Goal: Task Accomplishment & Management: Use online tool/utility

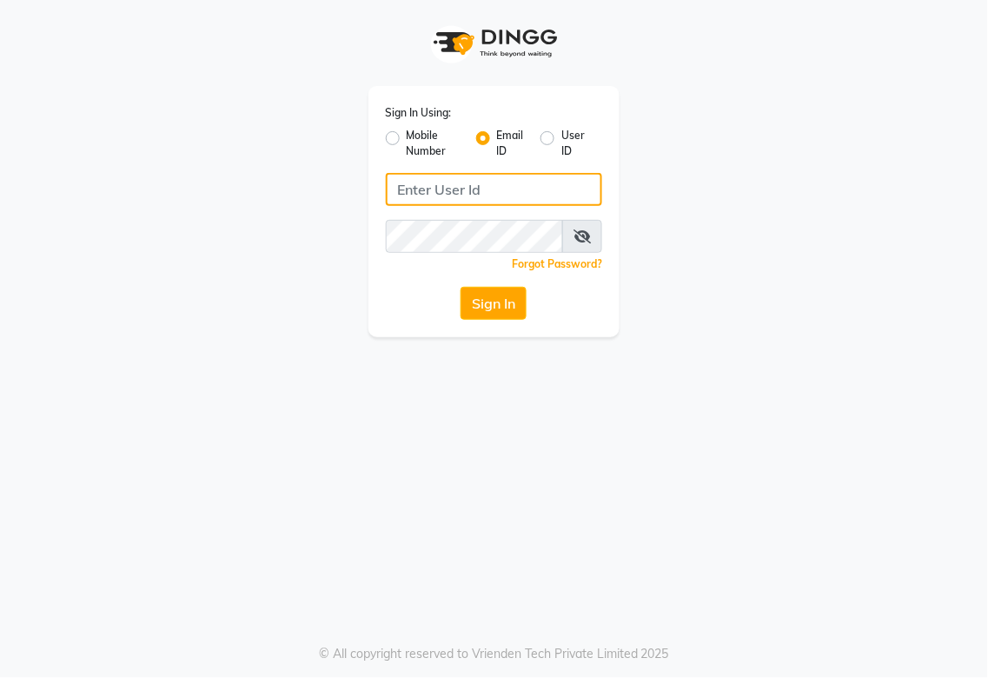
click at [520, 189] on input "Username" at bounding box center [494, 189] width 217 height 33
click at [445, 189] on input "[EMAIL_ADDRESS][DOMAIN_NAME]" at bounding box center [494, 189] width 217 height 33
type input "[EMAIL_ADDRESS][DOMAIN_NAME]"
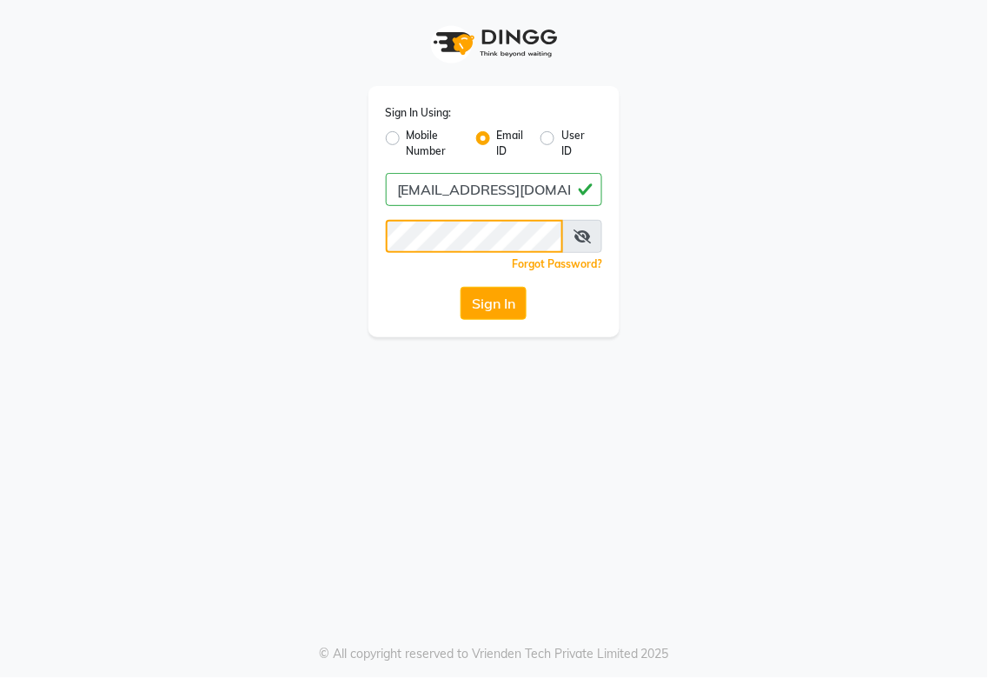
click at [461, 287] on button "Sign In" at bounding box center [494, 303] width 66 height 33
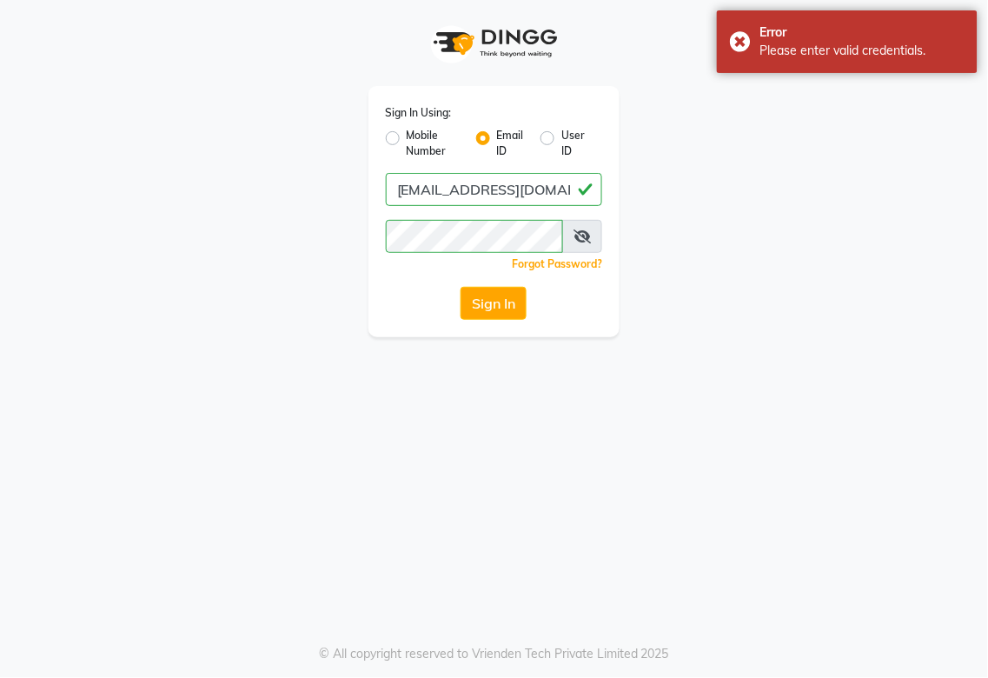
click at [582, 236] on icon at bounding box center [582, 236] width 17 height 14
click at [461, 287] on button "Sign In" at bounding box center [494, 303] width 66 height 33
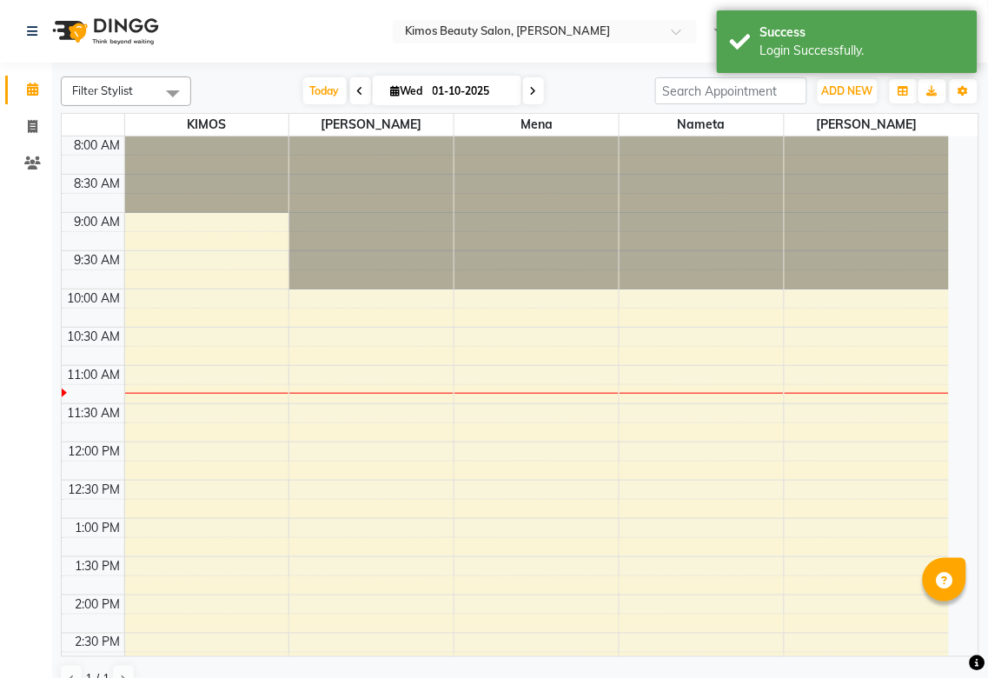
select select "en"
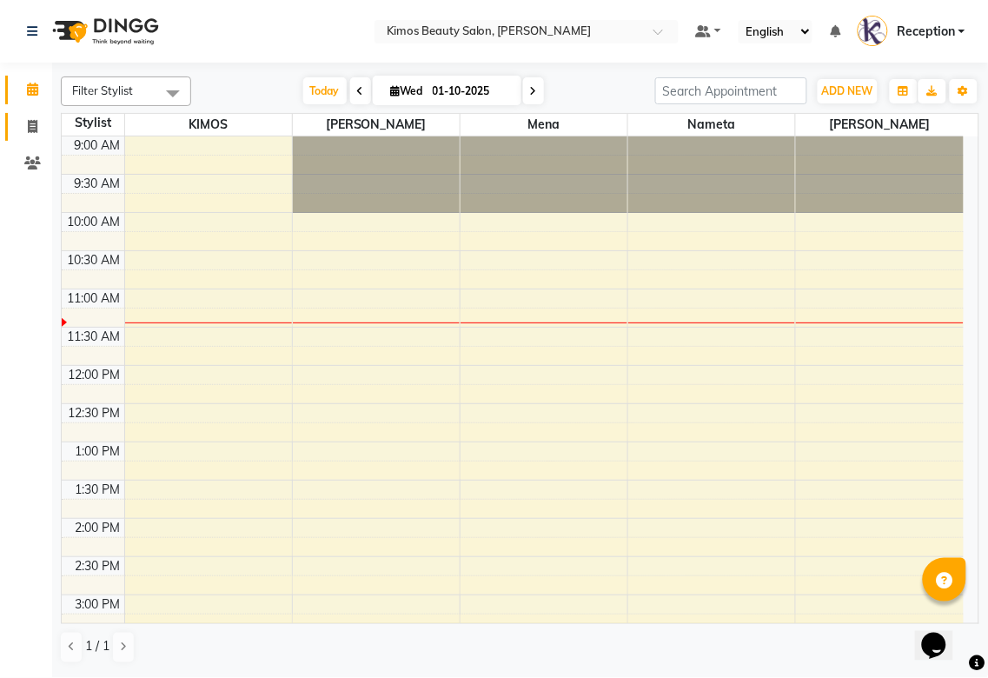
click at [28, 125] on icon at bounding box center [33, 126] width 10 height 13
select select "service"
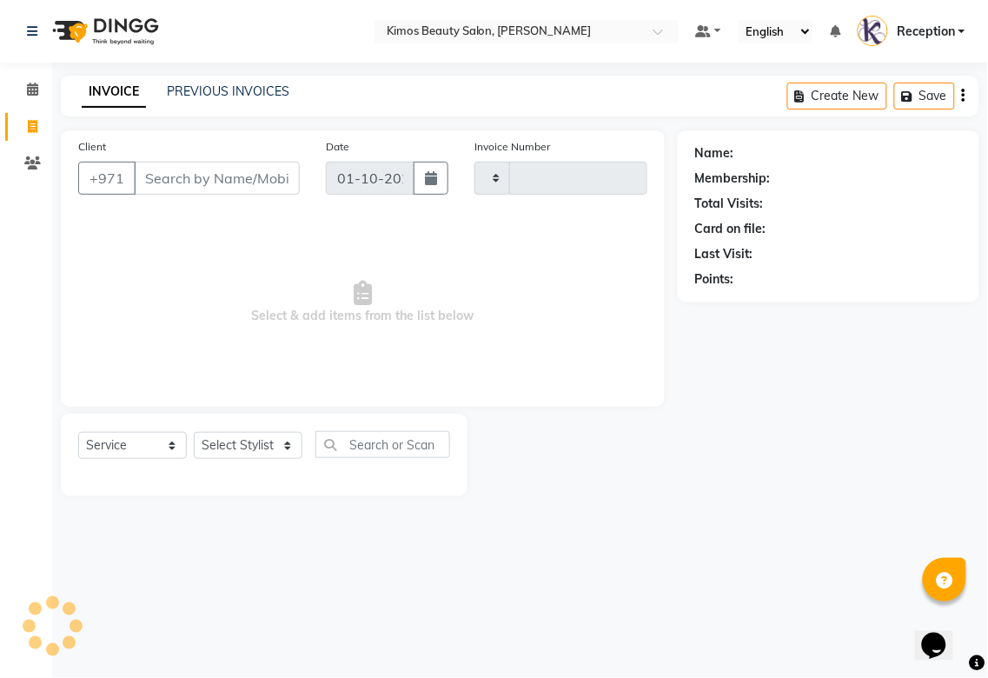
type input "1042"
select select "3941"
select select "58527"
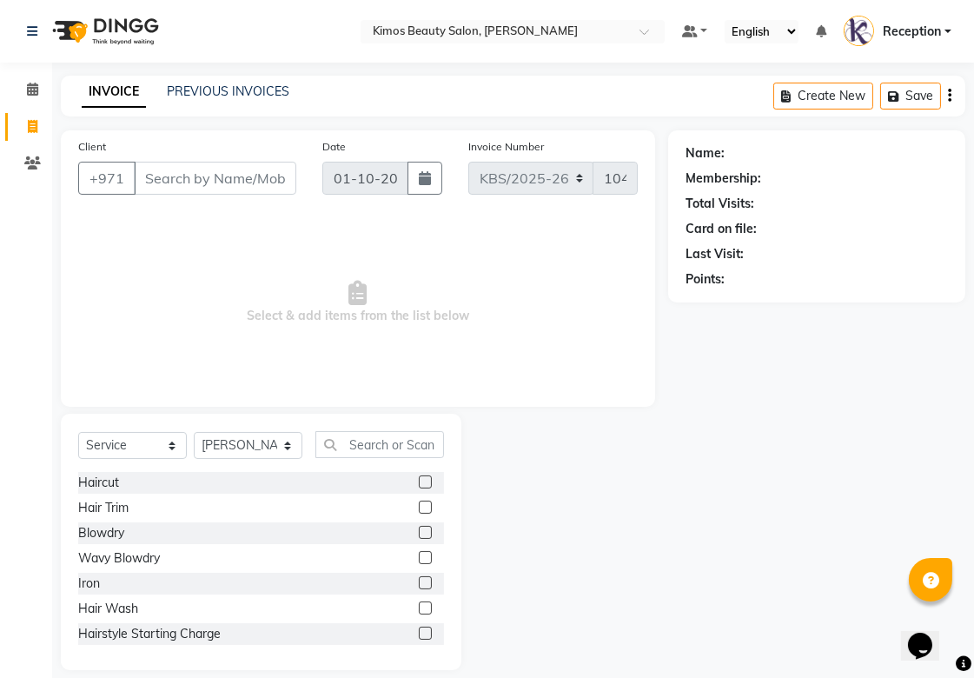
click at [33, 136] on link "Invoice" at bounding box center [26, 127] width 42 height 29
select select "service"
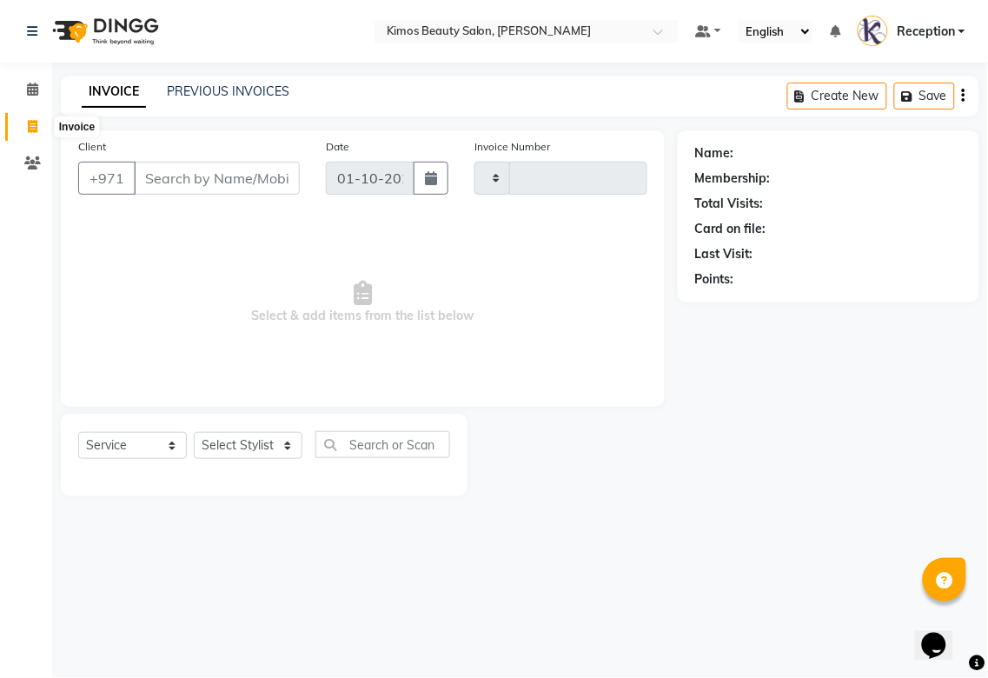
type input "1042"
select select "3941"
click at [42, 90] on span at bounding box center [32, 90] width 30 height 20
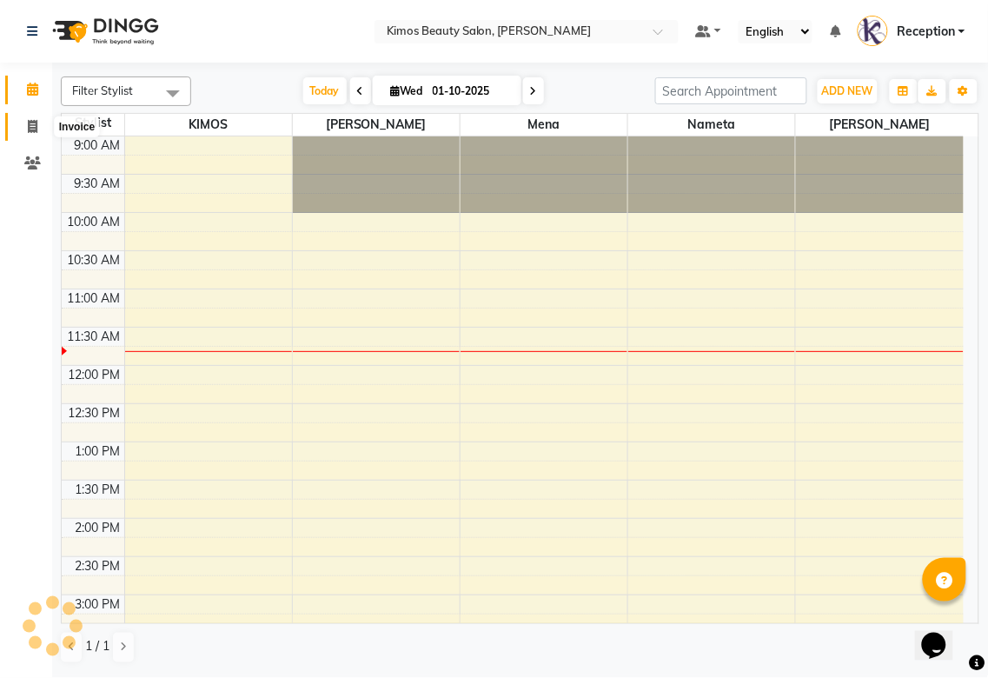
click at [32, 127] on icon at bounding box center [33, 126] width 10 height 13
select select "service"
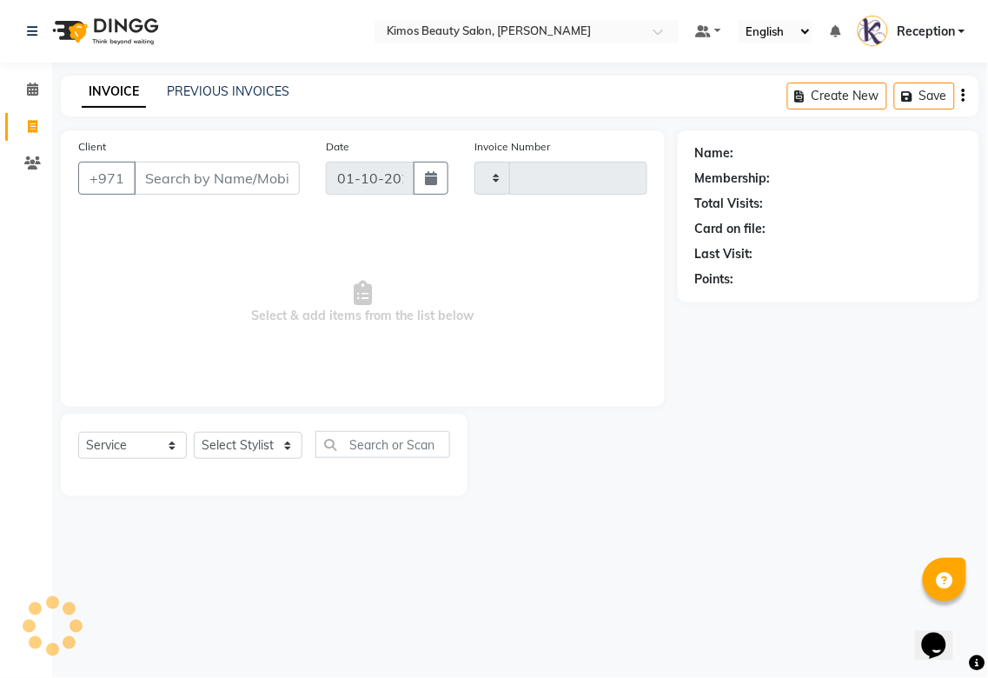
type input "1042"
select select "3941"
select select "58527"
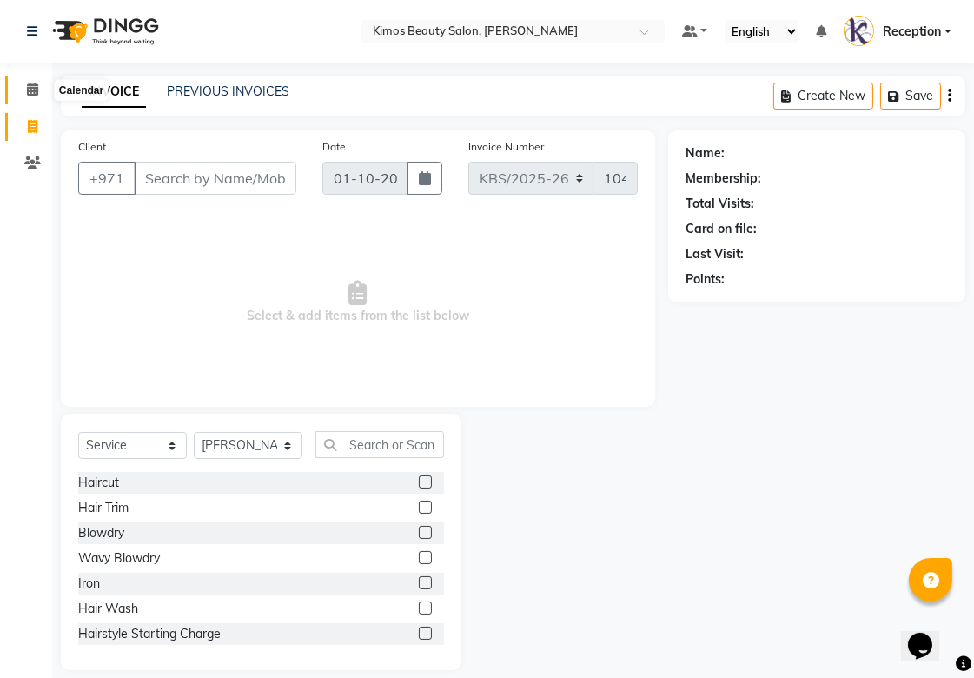
click at [24, 82] on span at bounding box center [32, 90] width 30 height 20
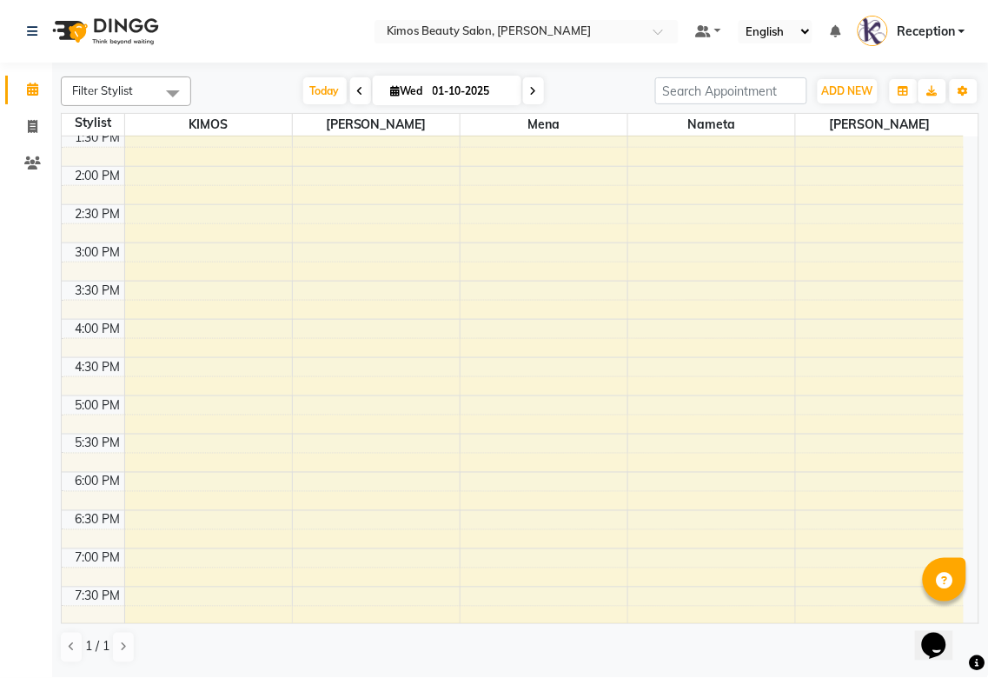
scroll to position [386, 0]
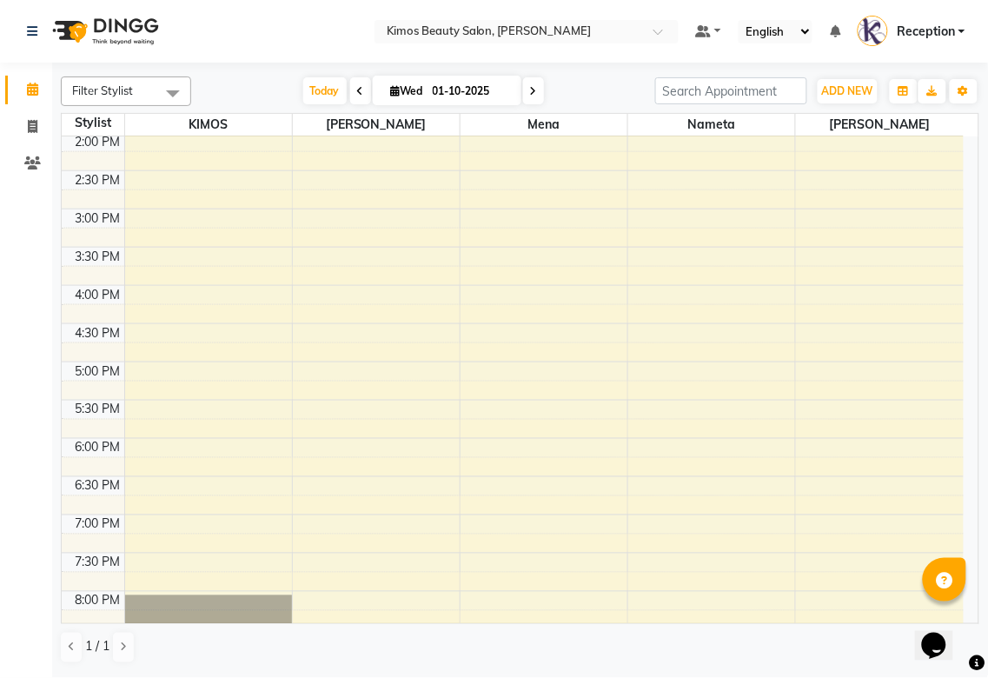
click at [403, 449] on div "9:00 AM 9:30 AM 10:00 AM 10:30 AM 11:00 AM 11:30 AM 12:00 PM 12:30 PM 1:00 PM 1…" at bounding box center [513, 286] width 902 height 1070
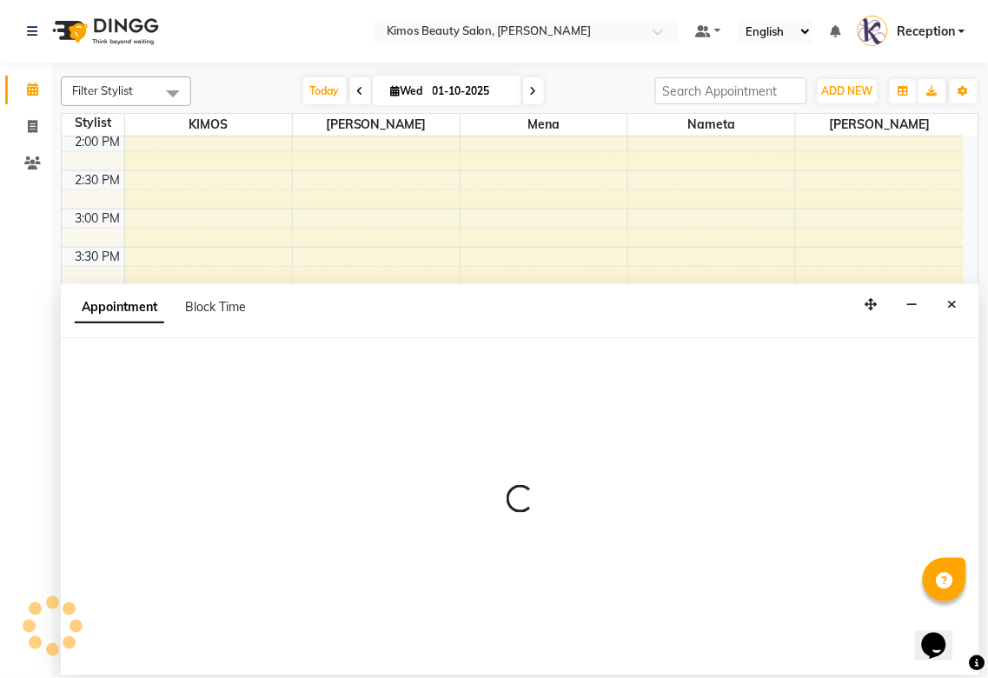
select select "58527"
select select "tentative"
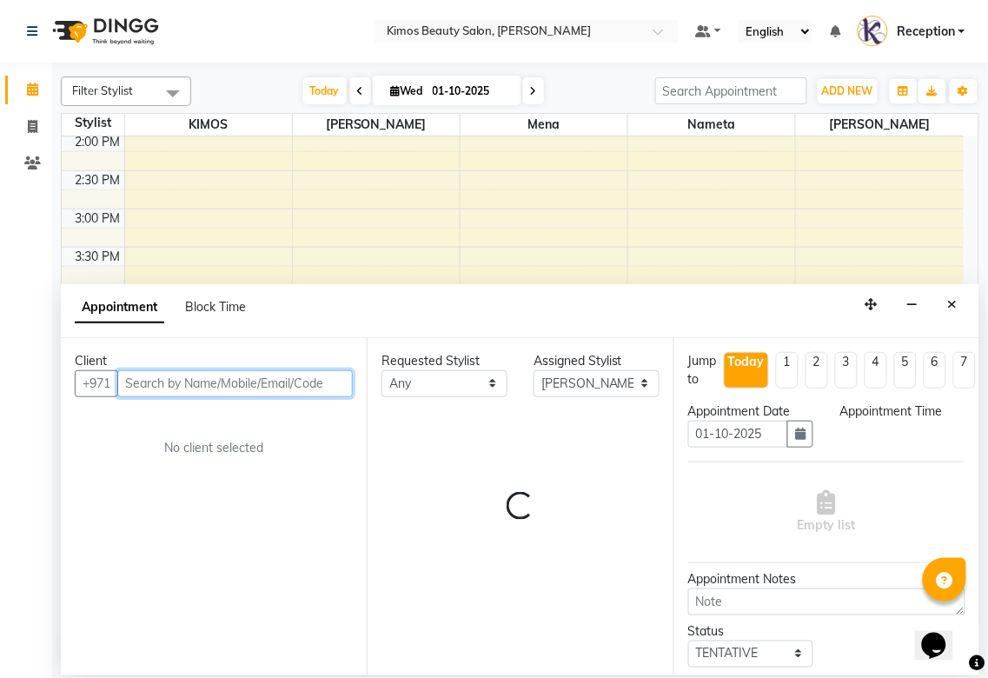
select select "1080"
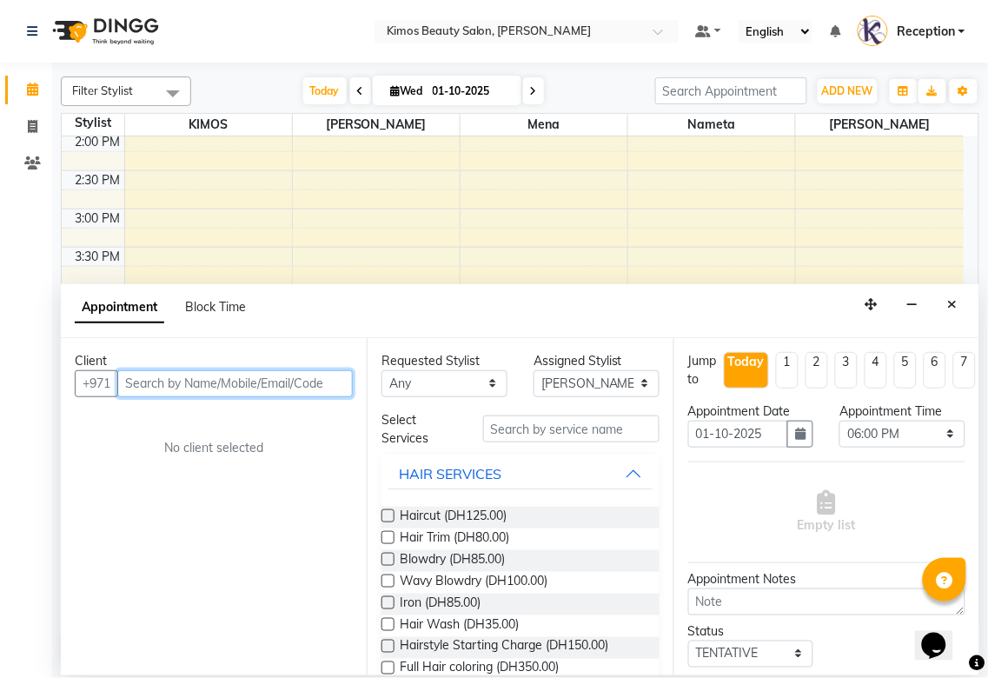
click at [192, 380] on input "text" at bounding box center [235, 383] width 236 height 27
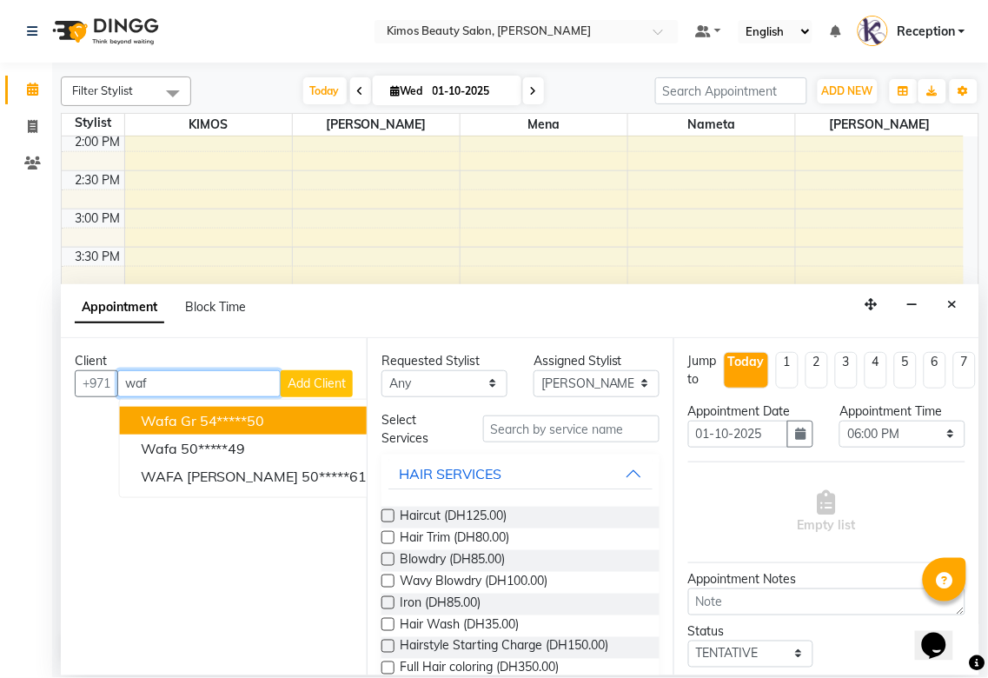
click at [202, 423] on ngb-highlight "54*****50" at bounding box center [232, 420] width 65 height 17
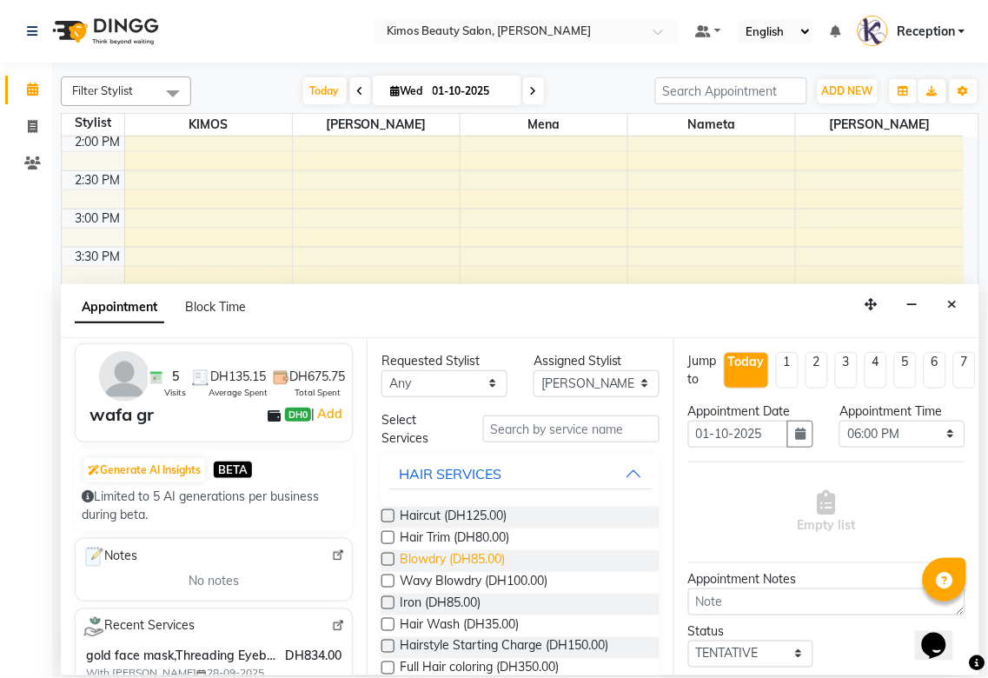
scroll to position [96, 0]
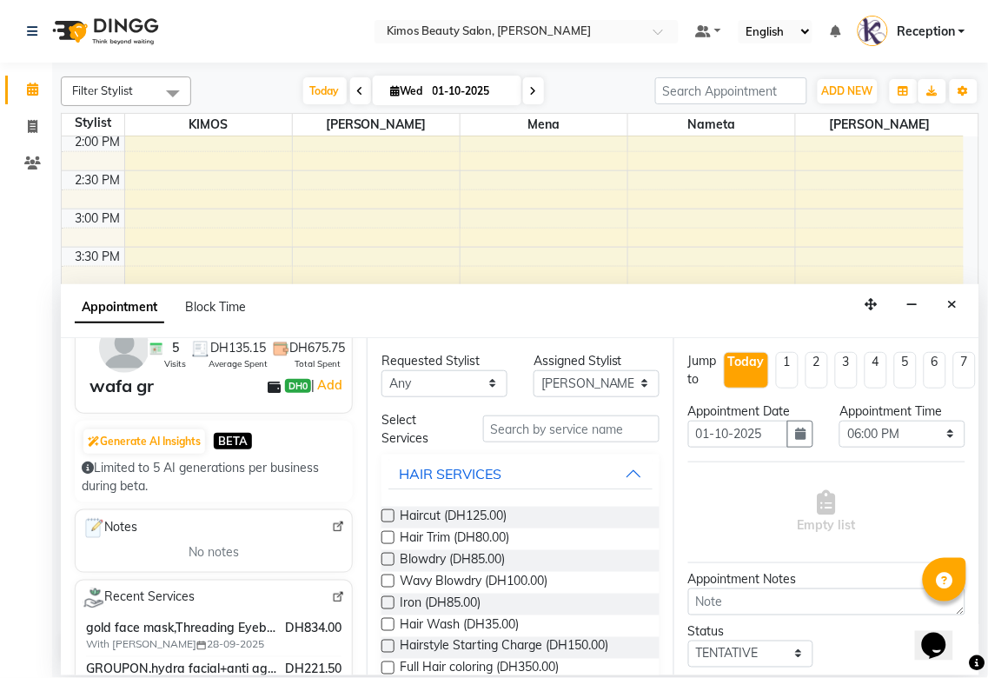
type input "54*****50"
click at [550, 428] on input "text" at bounding box center [571, 428] width 176 height 27
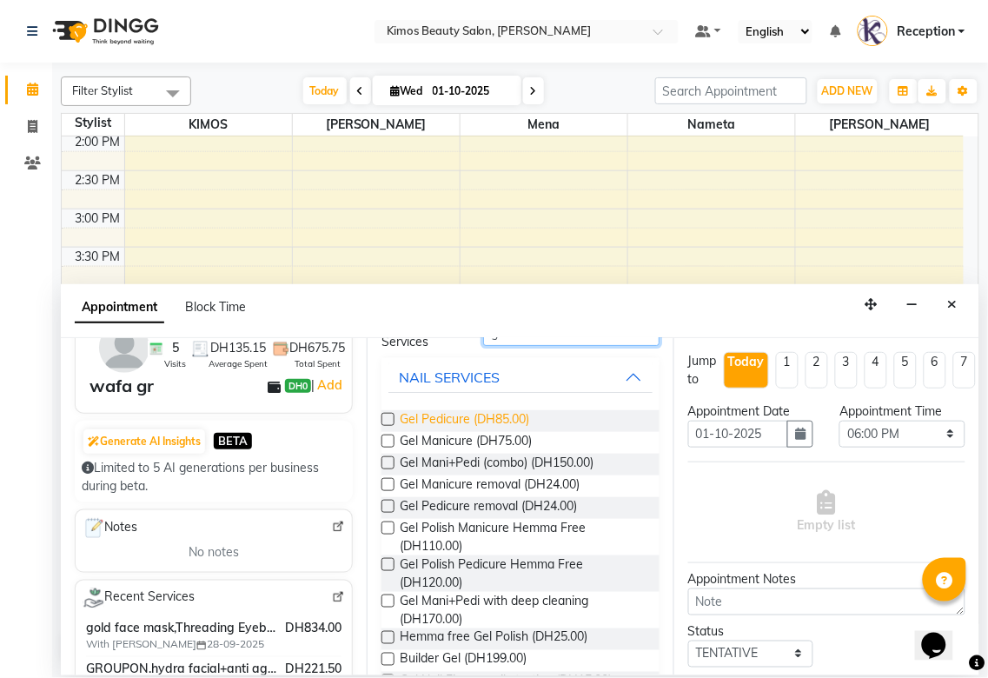
type input "gel"
click at [474, 424] on span "Gel Pedicure (DH85.00)" at bounding box center [464, 421] width 129 height 22
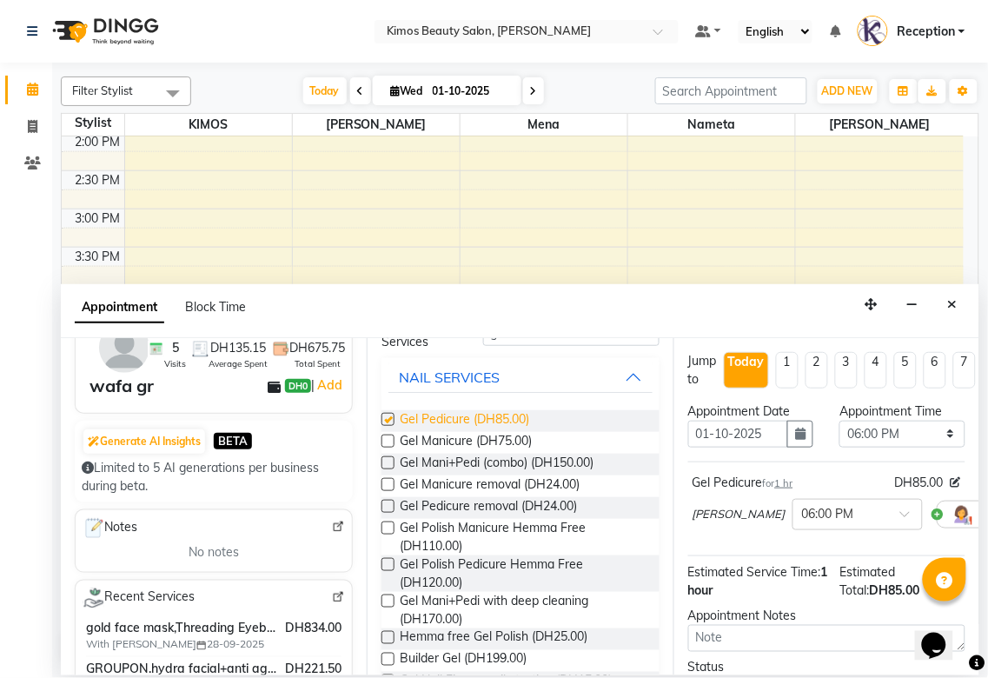
checkbox input "false"
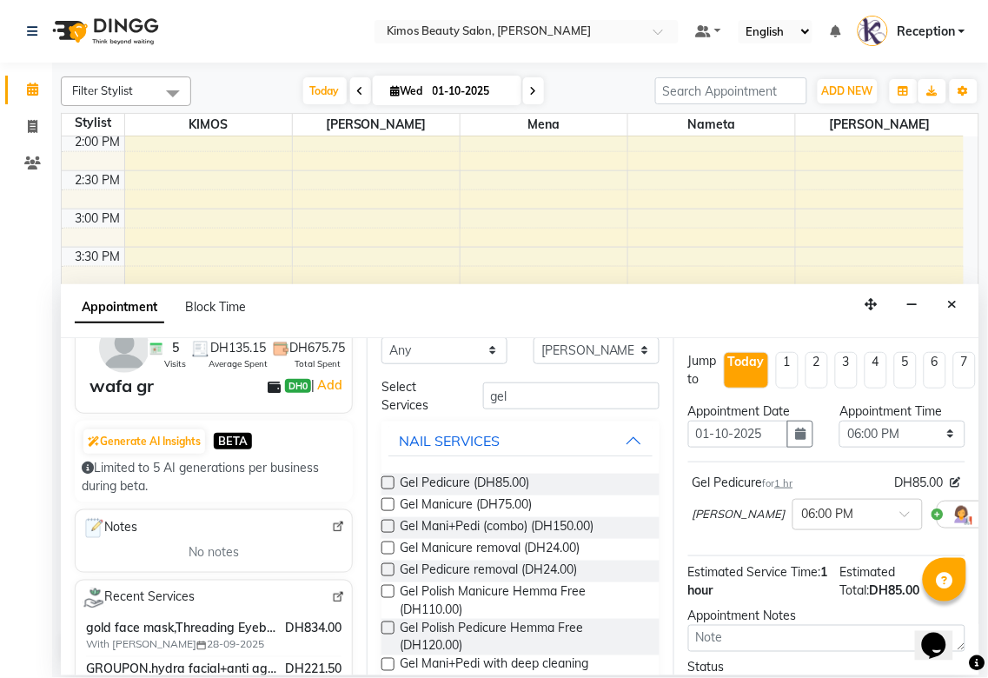
scroll to position [0, 0]
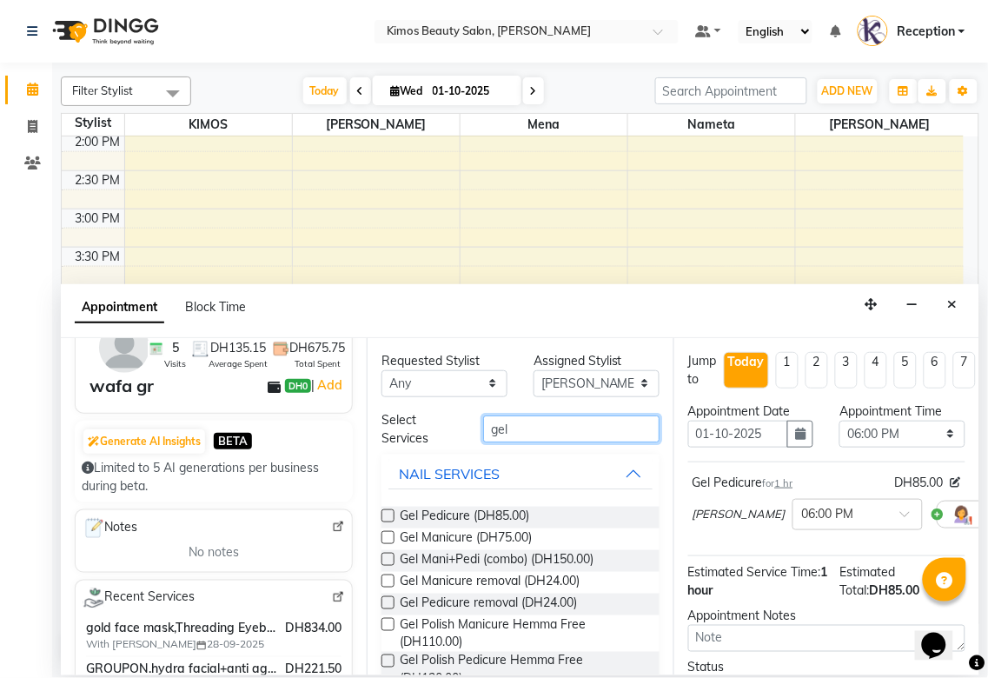
drag, startPoint x: 548, startPoint y: 424, endPoint x: 429, endPoint y: 409, distance: 120.0
click at [429, 409] on div "Requested Stylist Any [PERSON_NAME] [PERSON_NAME] [PERSON_NAME] Assigned Stylis…" at bounding box center [520, 506] width 306 height 337
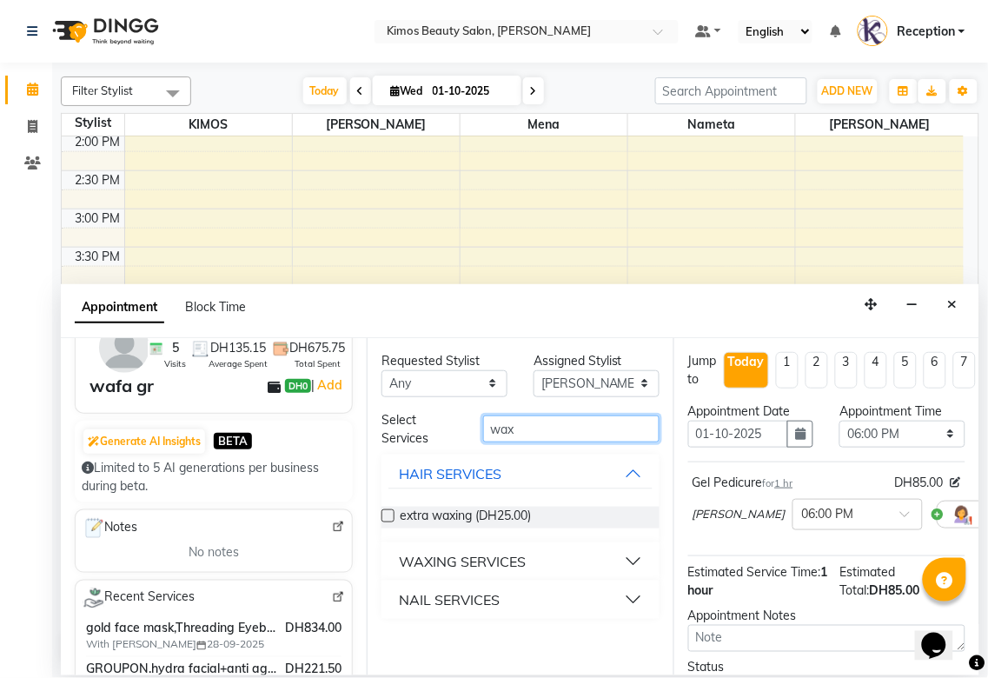
type input "wax"
click at [492, 558] on div "WAXING SERVICES" at bounding box center [462, 561] width 127 height 21
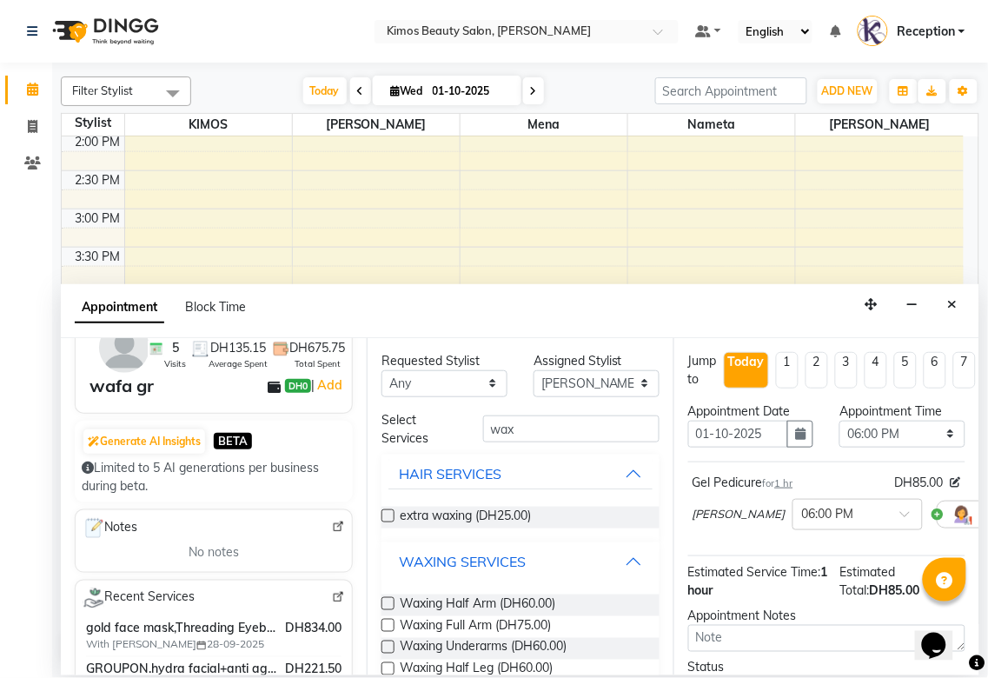
scroll to position [193, 0]
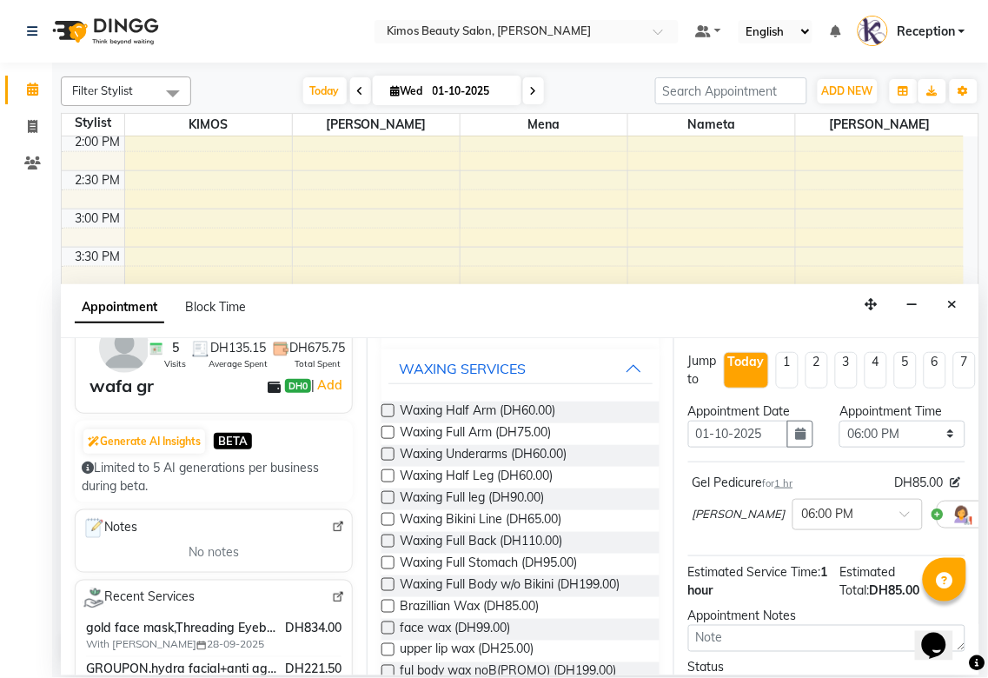
click at [391, 409] on label at bounding box center [388, 410] width 13 height 13
click at [391, 409] on input "checkbox" at bounding box center [387, 412] width 11 height 11
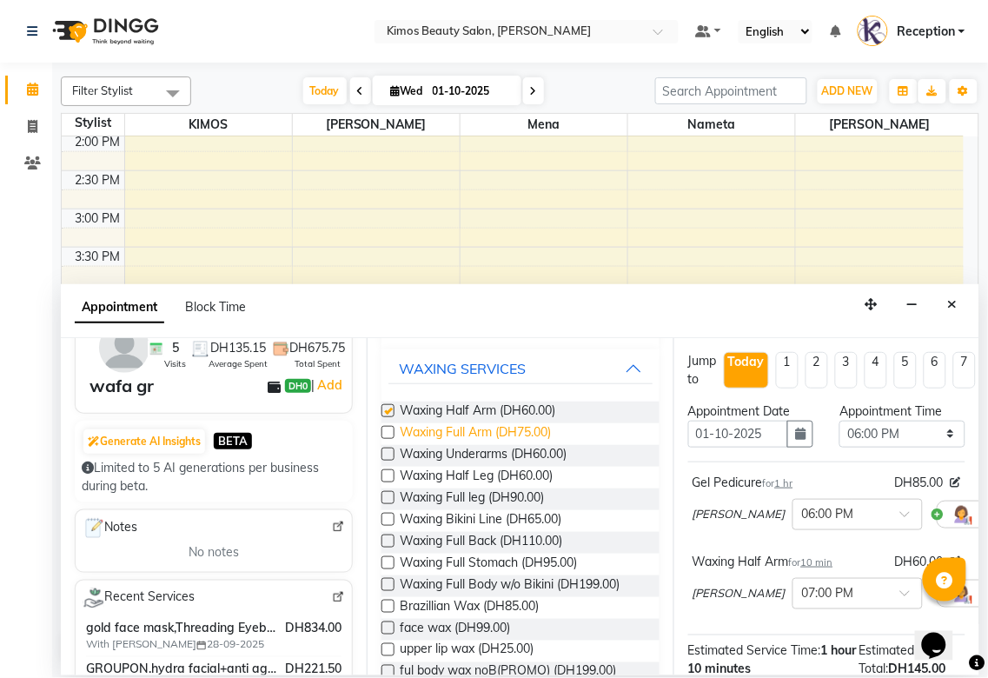
checkbox input "false"
click at [388, 429] on label at bounding box center [388, 432] width 13 height 13
click at [388, 429] on input "checkbox" at bounding box center [387, 433] width 11 height 11
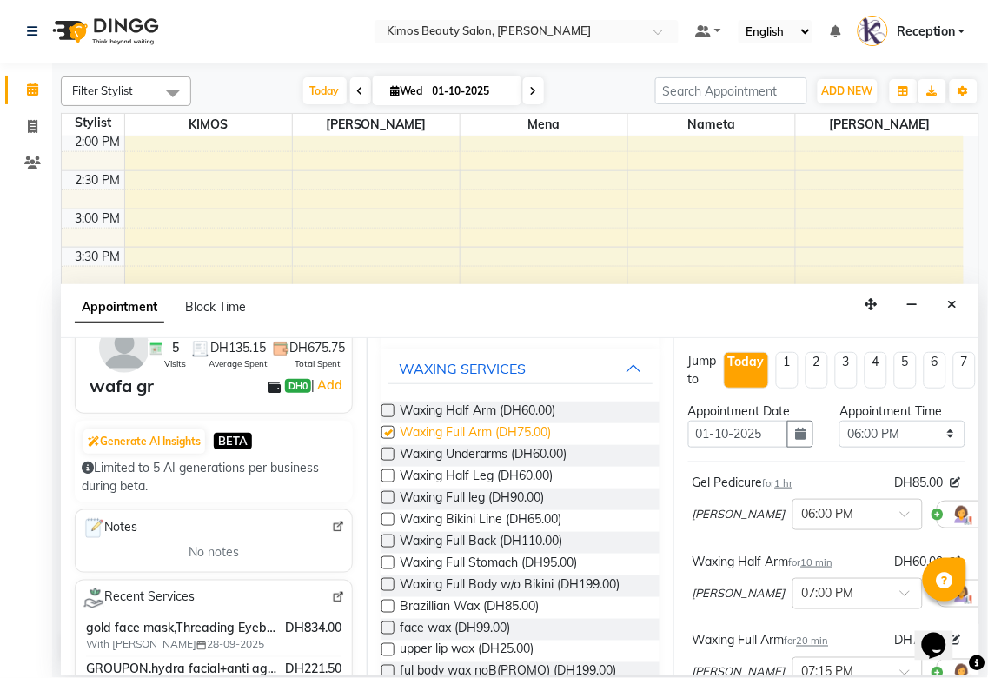
checkbox input "false"
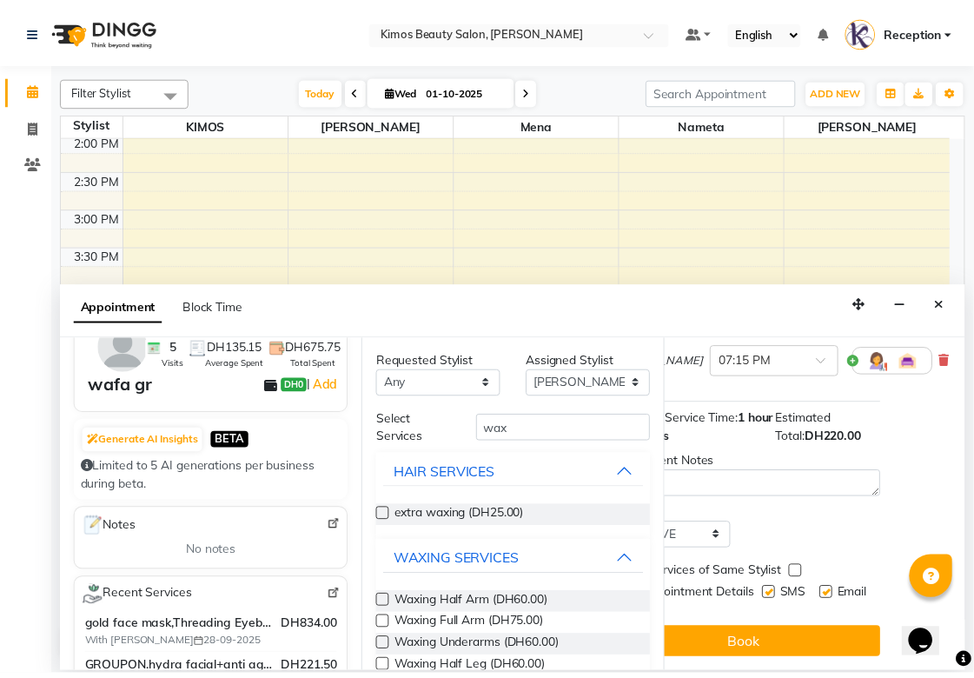
scroll to position [326, 89]
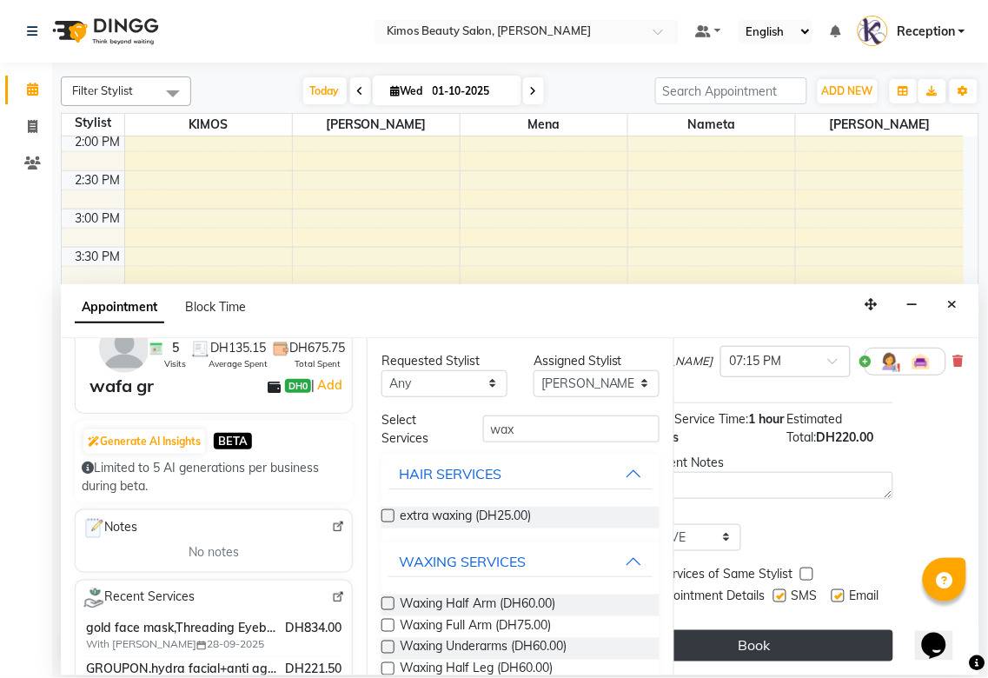
click at [725, 630] on button "Book" at bounding box center [754, 645] width 277 height 31
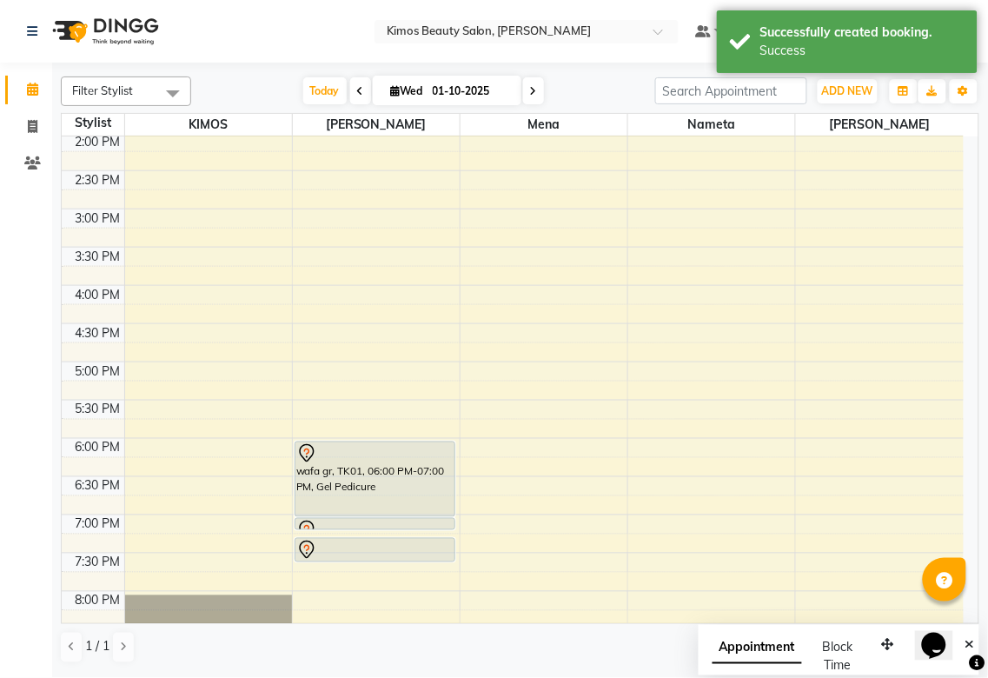
click at [367, 508] on div "wafa gr, TK01, 06:00 PM-07:00 PM, Gel Pedicure" at bounding box center [374, 479] width 159 height 74
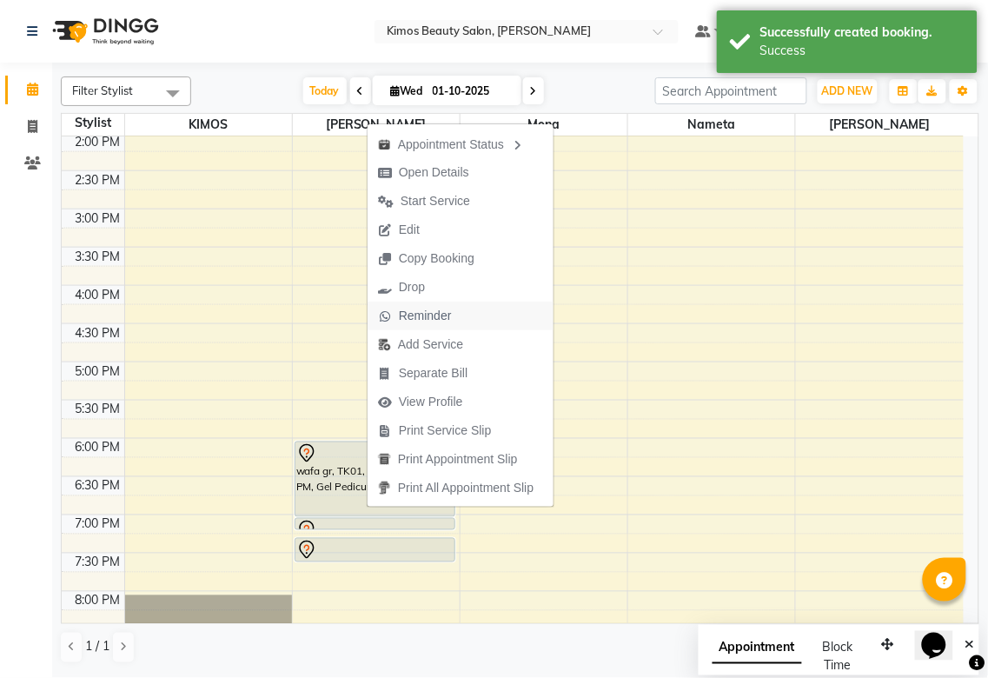
click at [474, 306] on button "Reminder" at bounding box center [461, 316] width 186 height 29
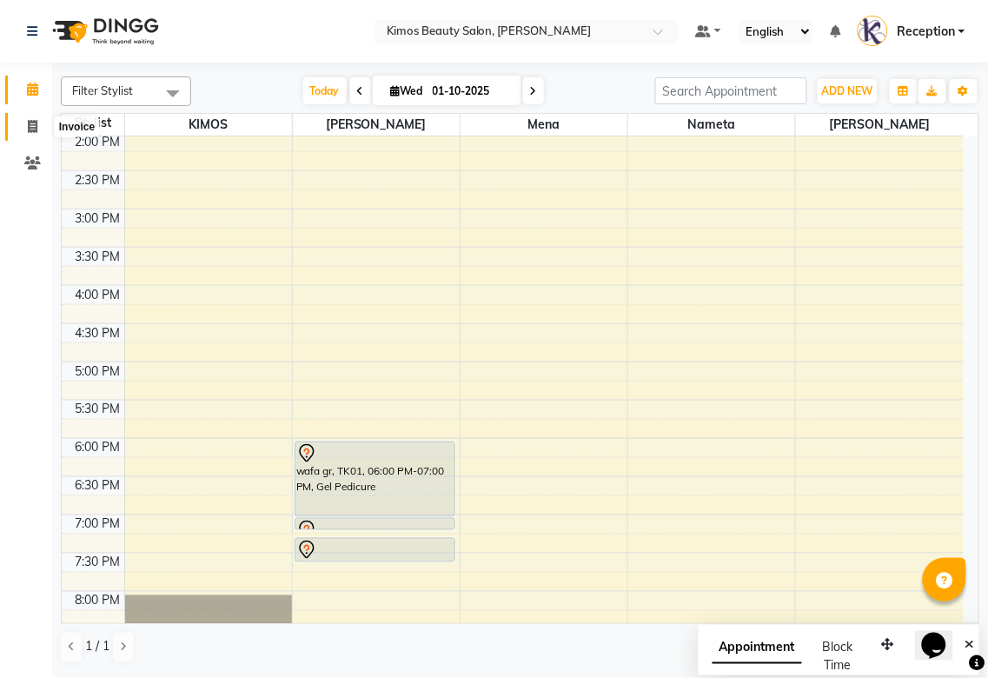
click at [29, 133] on icon at bounding box center [33, 126] width 10 height 13
select select "service"
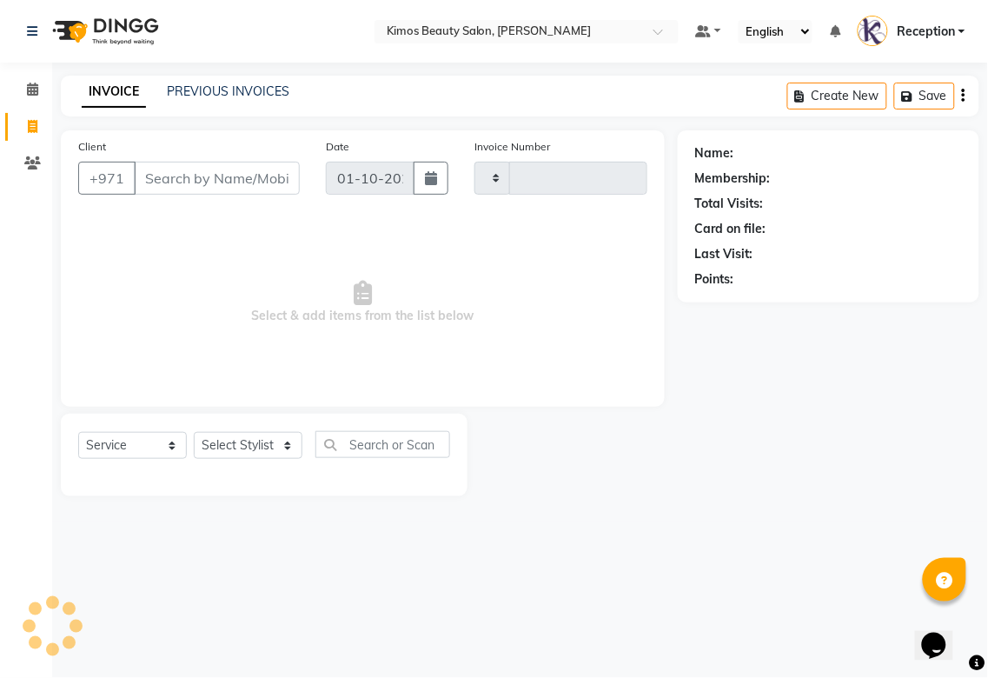
type input "1042"
select select "3941"
select select "58527"
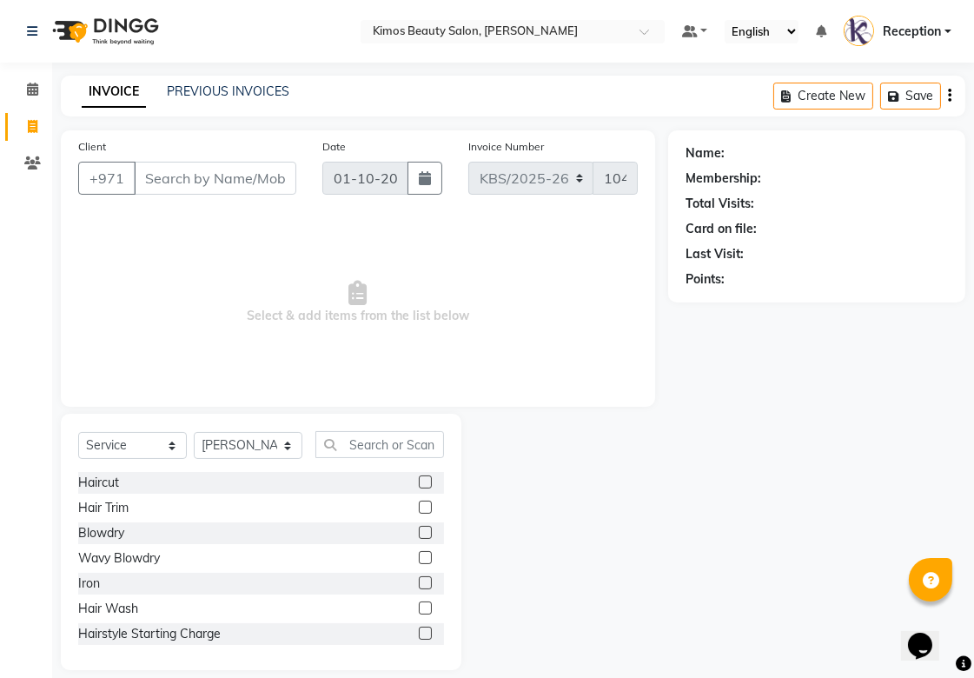
click at [216, 180] on input "Client" at bounding box center [215, 178] width 163 height 33
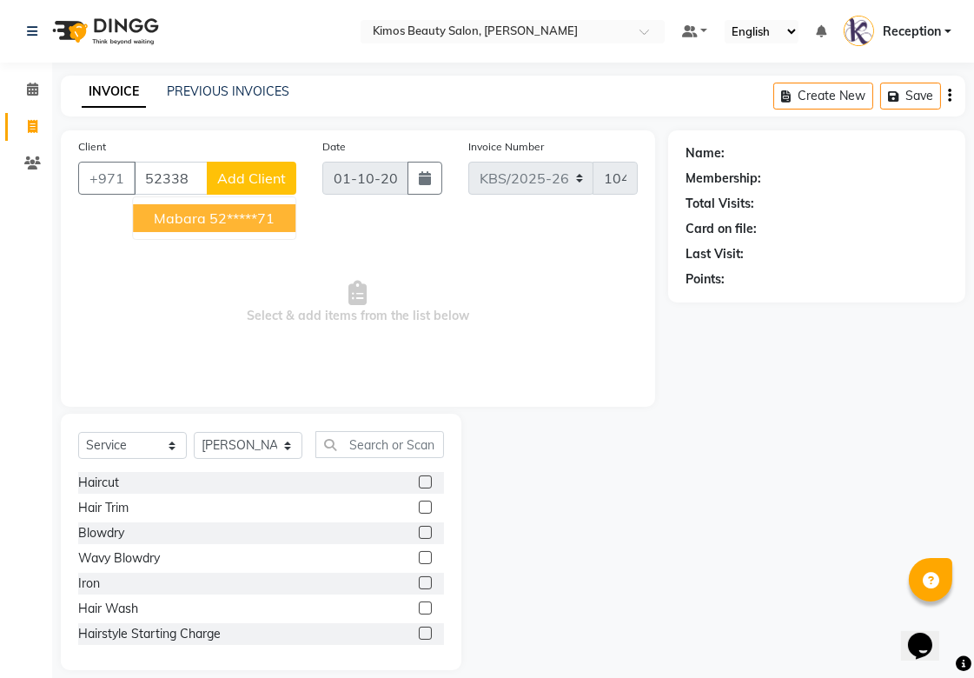
click at [217, 216] on ngb-highlight "52*****71" at bounding box center [241, 217] width 65 height 17
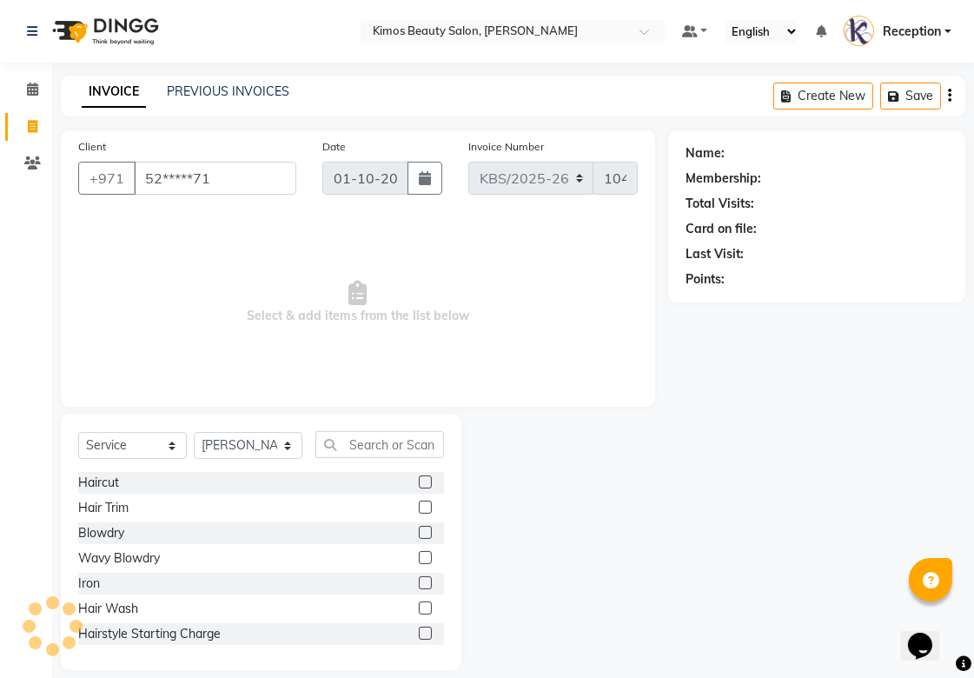
type input "52*****71"
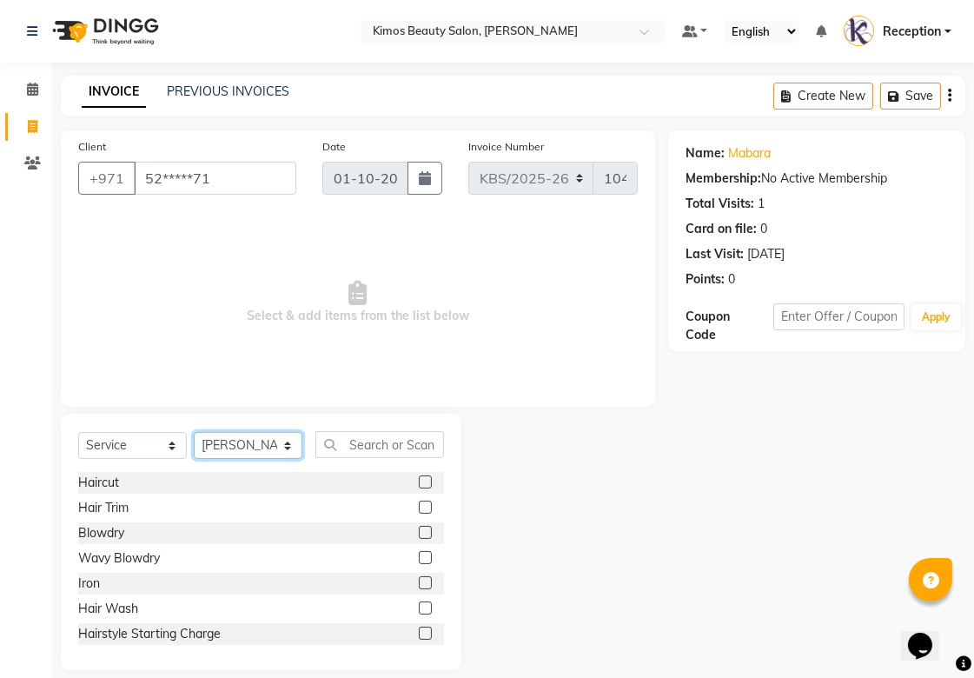
drag, startPoint x: 284, startPoint y: 449, endPoint x: 262, endPoint y: 481, distance: 38.8
click at [285, 449] on select "Select Stylist [PERSON_NAME] Nameta Reception [PERSON_NAME]" at bounding box center [248, 445] width 109 height 27
select select "52847"
click at [194, 433] on select "Select Stylist [PERSON_NAME] Nameta Reception [PERSON_NAME]" at bounding box center [248, 445] width 109 height 27
click at [349, 444] on input "text" at bounding box center [379, 444] width 129 height 27
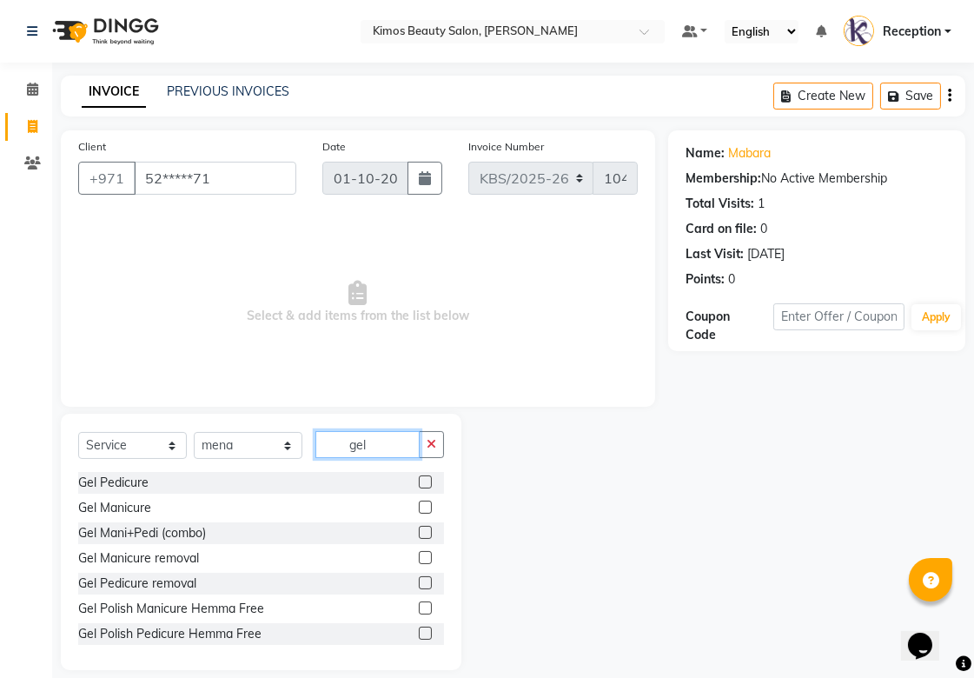
type input "gel"
click at [419, 554] on label at bounding box center [425, 557] width 13 height 13
click at [419, 554] on input "checkbox" at bounding box center [424, 558] width 11 height 11
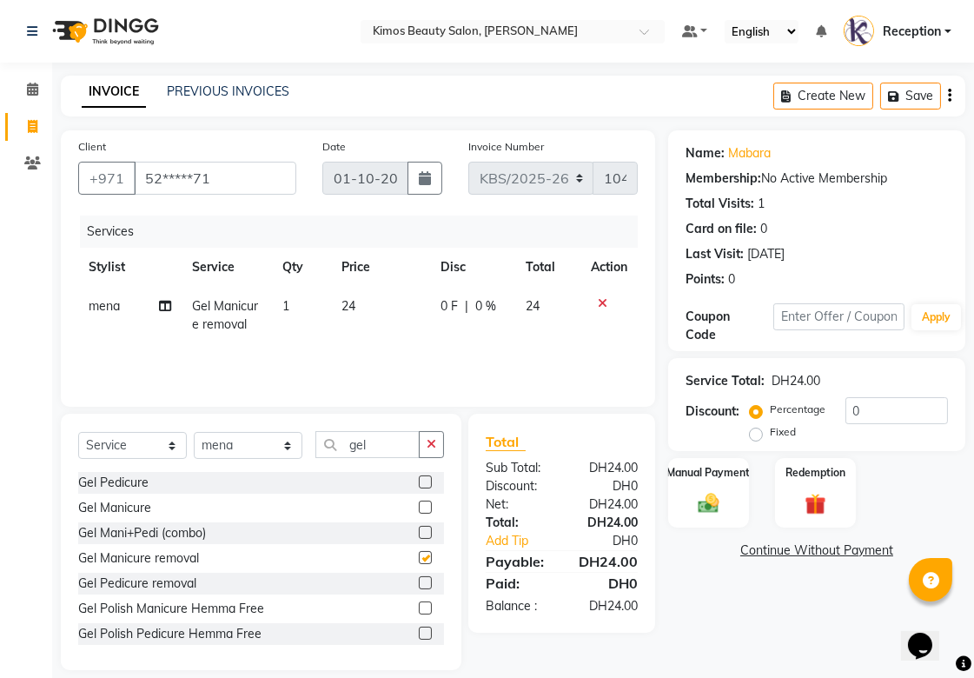
checkbox input "false"
click at [419, 582] on label at bounding box center [425, 582] width 13 height 13
click at [419, 582] on input "checkbox" at bounding box center [424, 583] width 11 height 11
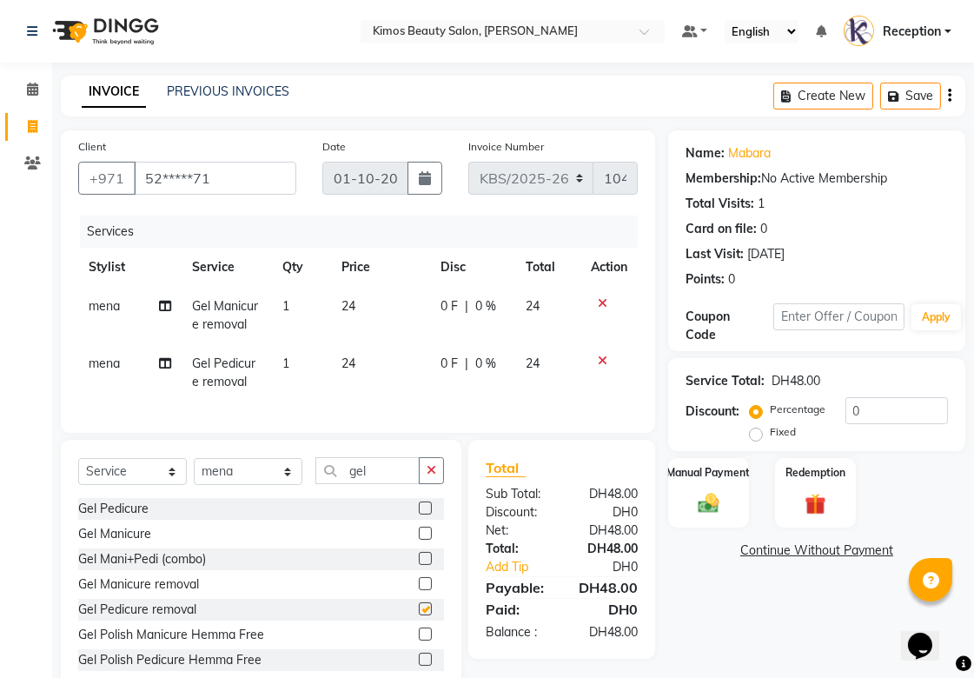
checkbox input "false"
click at [598, 359] on icon at bounding box center [603, 361] width 10 height 12
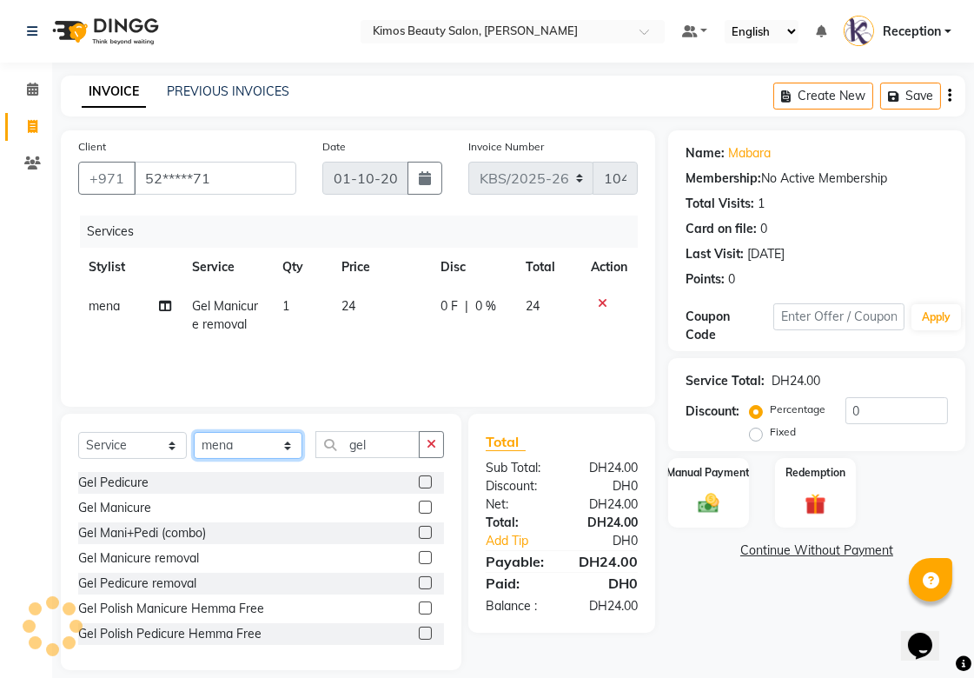
click at [296, 447] on select "Select Stylist [PERSON_NAME] Nameta Reception [PERSON_NAME]" at bounding box center [248, 445] width 109 height 27
select select "51844"
click at [194, 433] on select "Select Stylist [PERSON_NAME] Nameta Reception [PERSON_NAME]" at bounding box center [248, 445] width 109 height 27
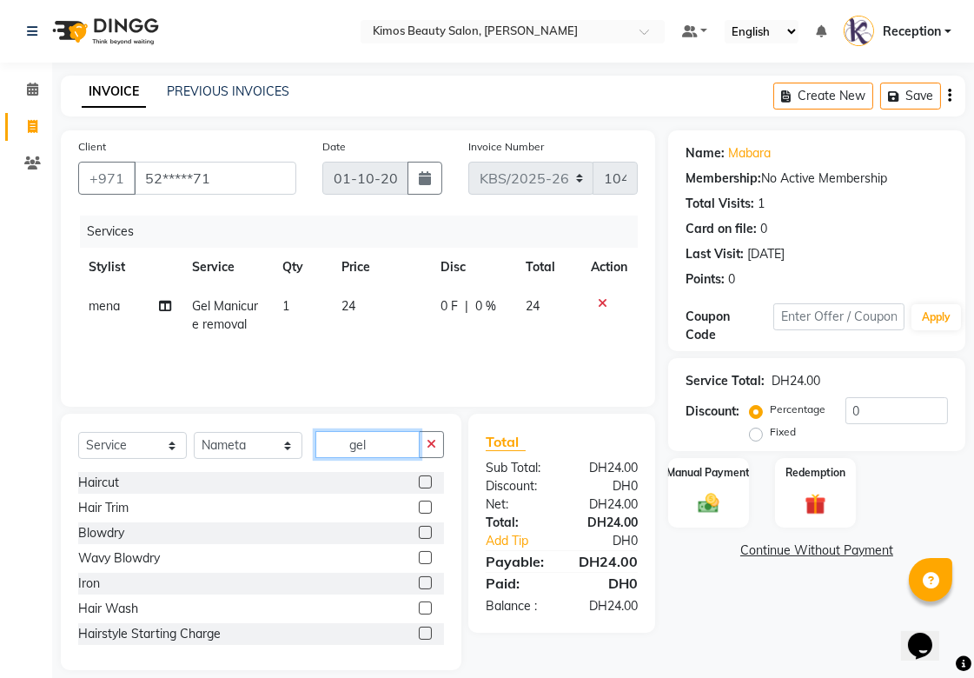
drag, startPoint x: 383, startPoint y: 441, endPoint x: 324, endPoint y: 453, distance: 60.2
click at [324, 453] on input "gel" at bounding box center [367, 444] width 104 height 27
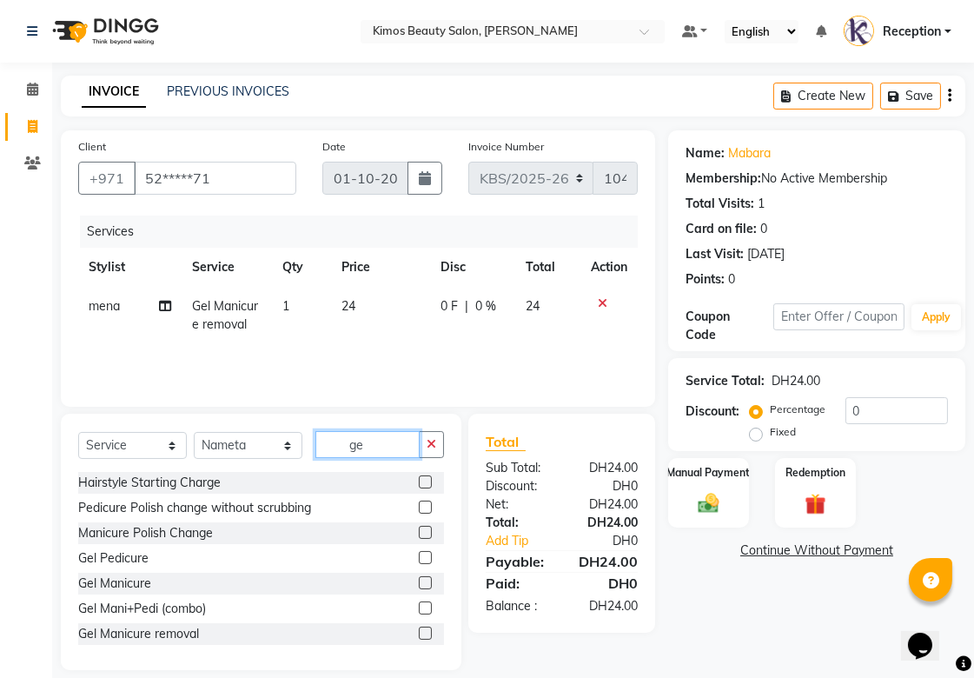
type input "gel"
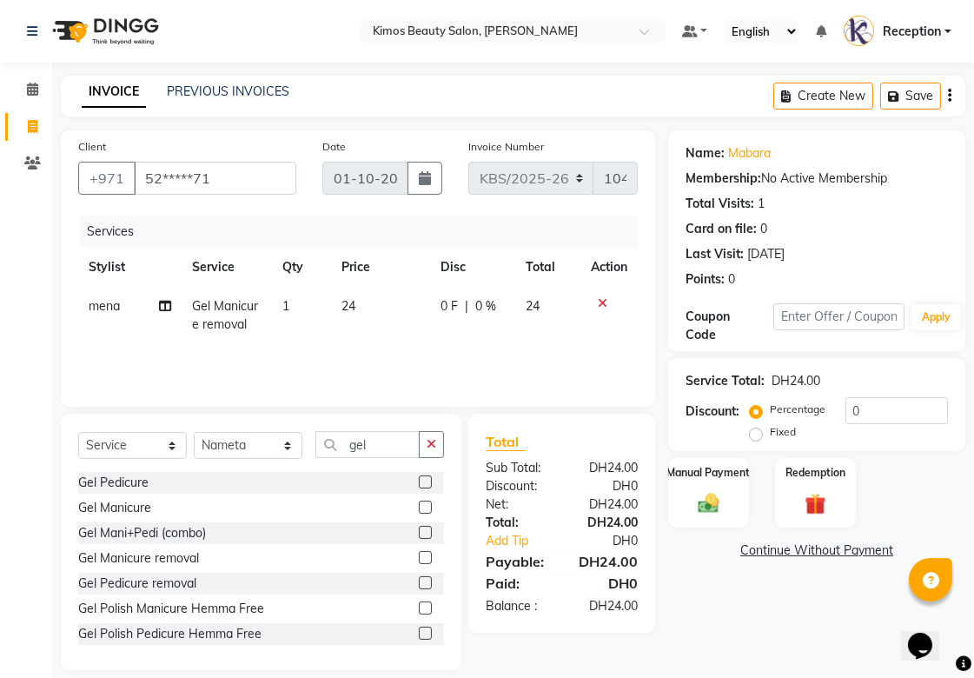
click at [419, 584] on label at bounding box center [425, 582] width 13 height 13
click at [419, 584] on input "checkbox" at bounding box center [424, 583] width 11 height 11
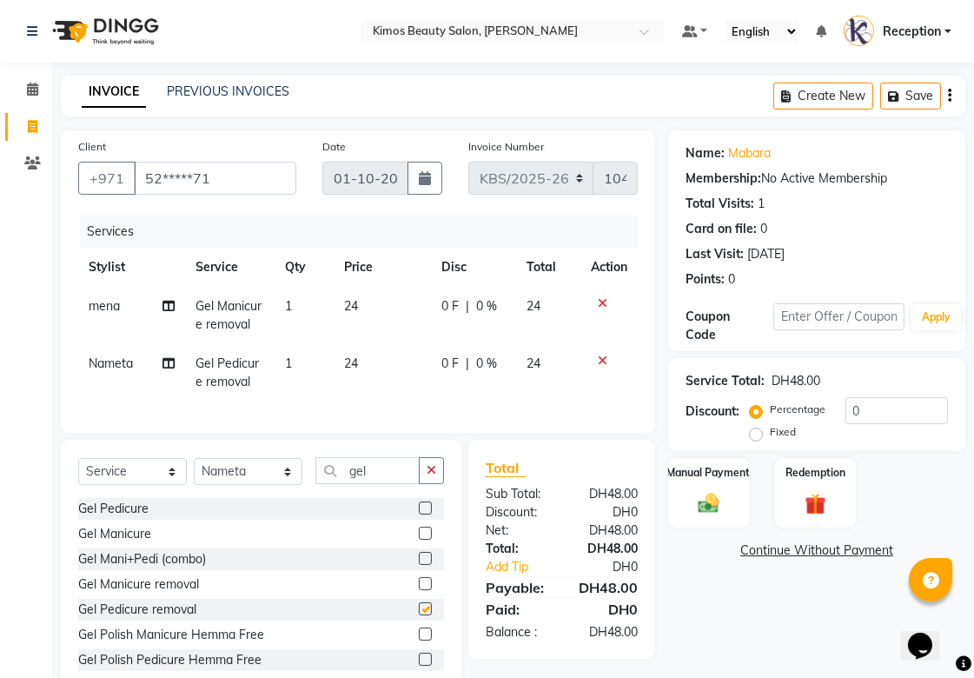
checkbox input "false"
click at [284, 481] on select "Select Stylist [PERSON_NAME] Nameta Reception [PERSON_NAME]" at bounding box center [248, 471] width 109 height 27
select select "52847"
click at [194, 473] on select "Select Stylist [PERSON_NAME] Nameta Reception [PERSON_NAME]" at bounding box center [248, 471] width 109 height 27
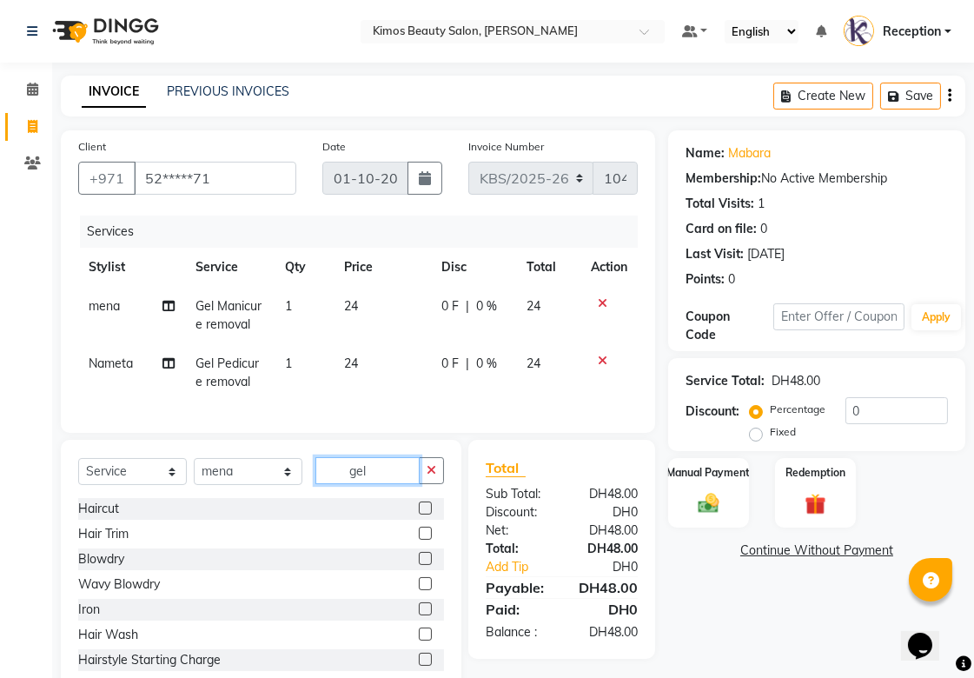
drag, startPoint x: 293, startPoint y: 501, endPoint x: 258, endPoint y: 506, distance: 35.0
click at [259, 498] on div "Select Service Product Membership Package Voucher Prepaid Gift Card Select Styl…" at bounding box center [261, 477] width 366 height 41
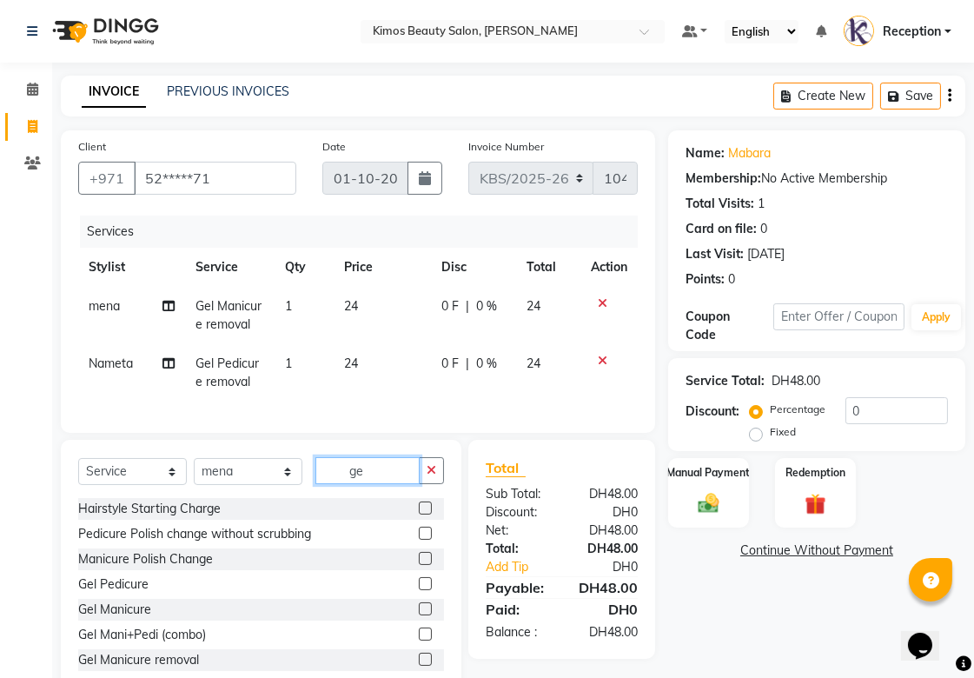
type input "g"
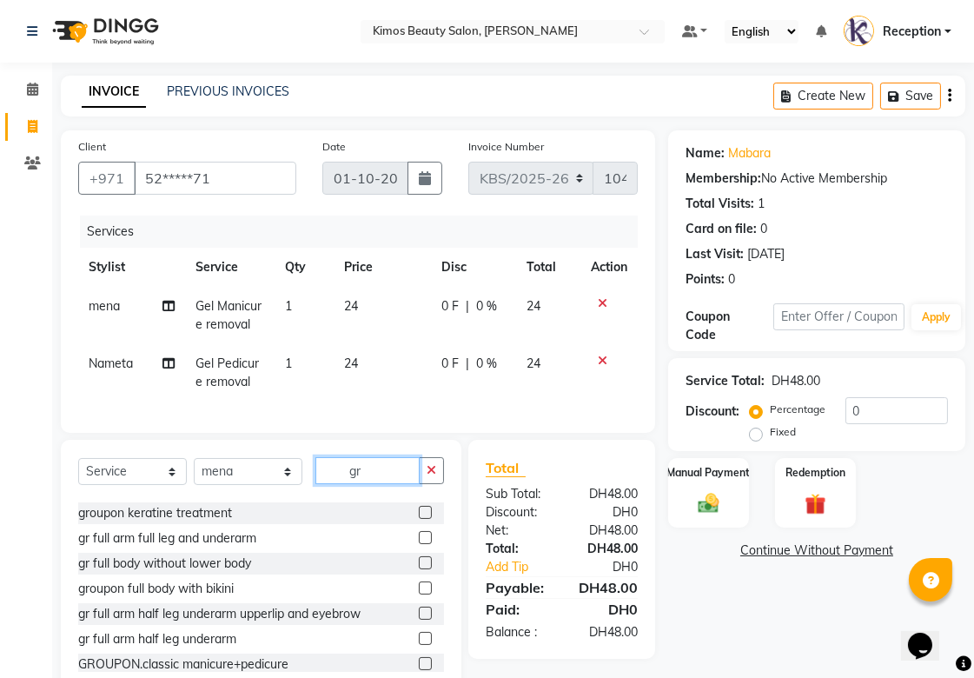
scroll to position [193, 0]
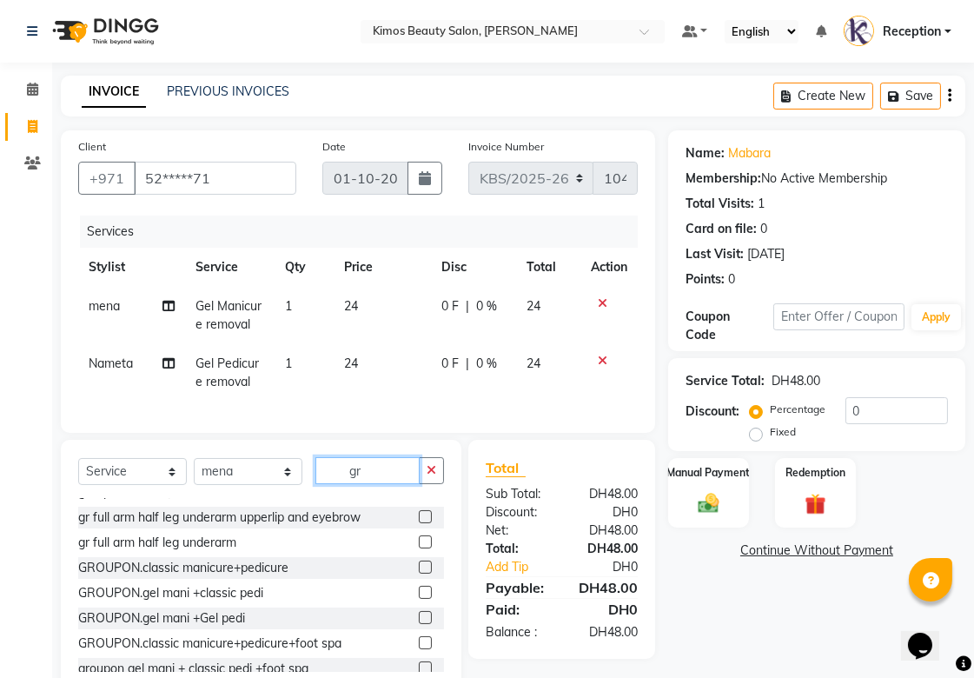
type input "gr"
click at [419, 624] on label at bounding box center [425, 617] width 13 height 13
click at [419, 624] on input "checkbox" at bounding box center [424, 618] width 11 height 11
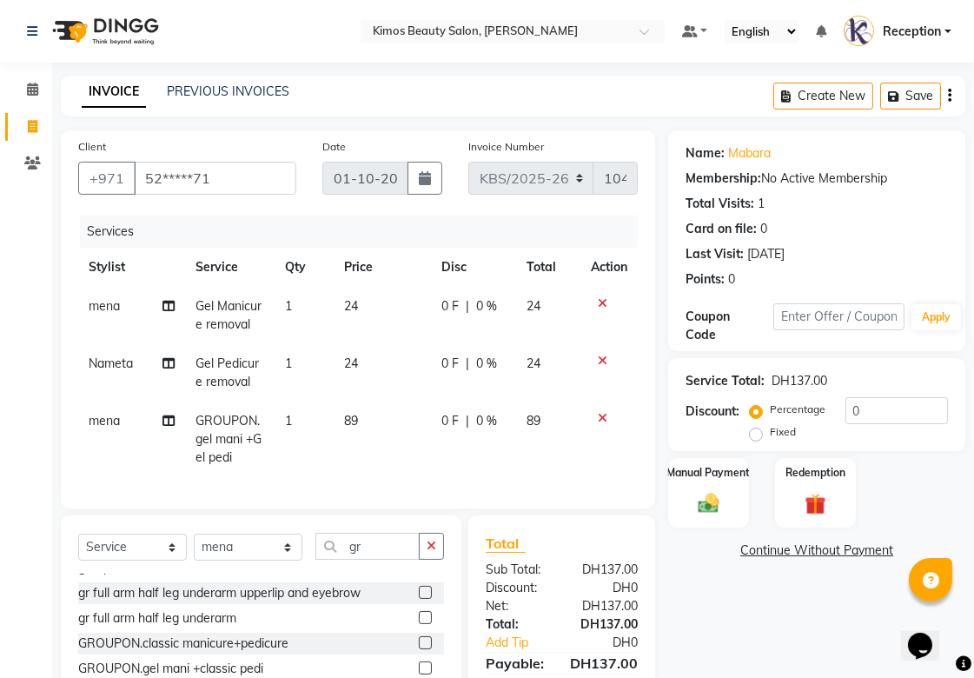
checkbox input "false"
click at [549, 421] on td "89" at bounding box center [548, 439] width 64 height 76
select select "52847"
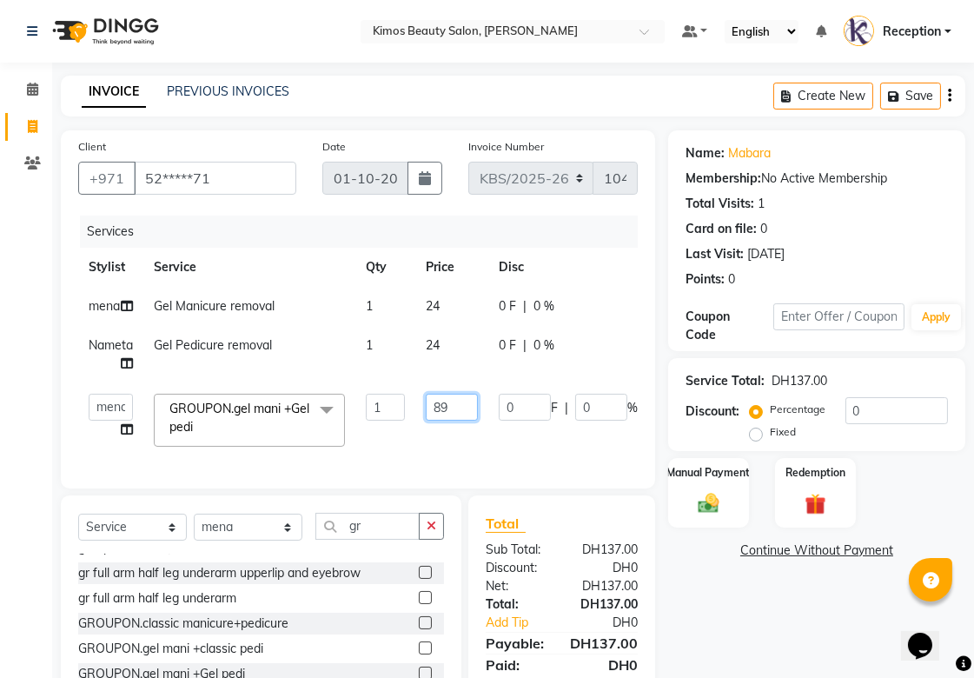
drag, startPoint x: 447, startPoint y: 407, endPoint x: 300, endPoint y: 412, distance: 147.0
click at [360, 415] on tr "[PERSON_NAME] Nameta Reception [PERSON_NAME] GROUPON.gel mani +Gel pedi x Hairc…" at bounding box center [417, 420] width 678 height 74
type input "71.20"
click at [718, 589] on div "Name: [PERSON_NAME] Membership: No Active Membership Total Visits: 1 Card on fi…" at bounding box center [823, 440] width 310 height 621
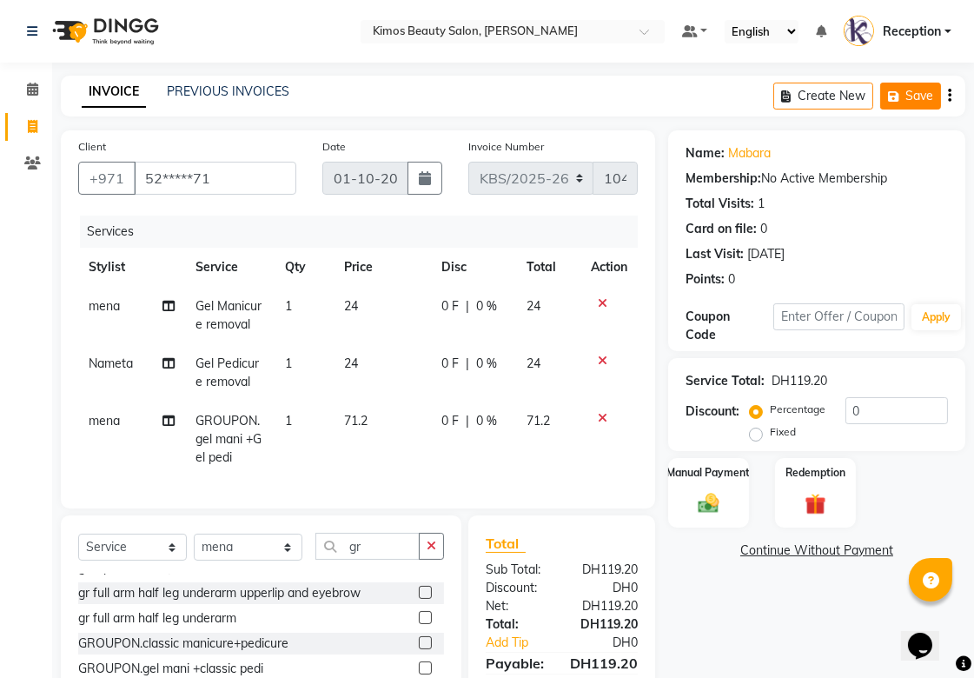
click at [906, 96] on button "Save" at bounding box center [910, 96] width 61 height 27
